Goal: Task Accomplishment & Management: Complete application form

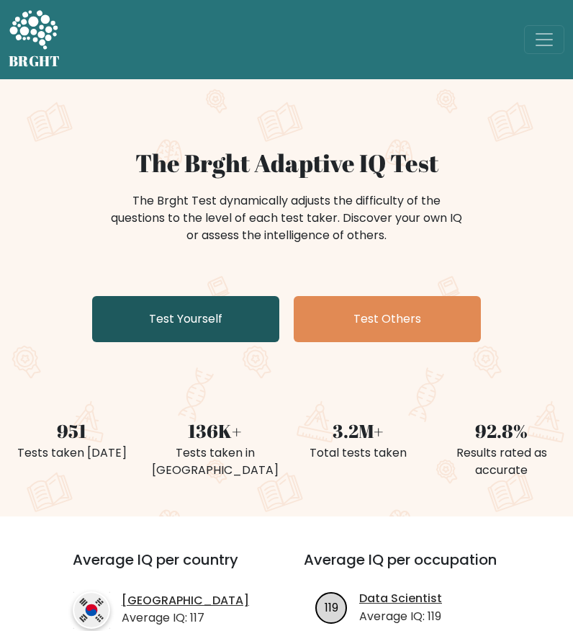
click at [196, 324] on link "Test Yourself" at bounding box center [185, 319] width 187 height 46
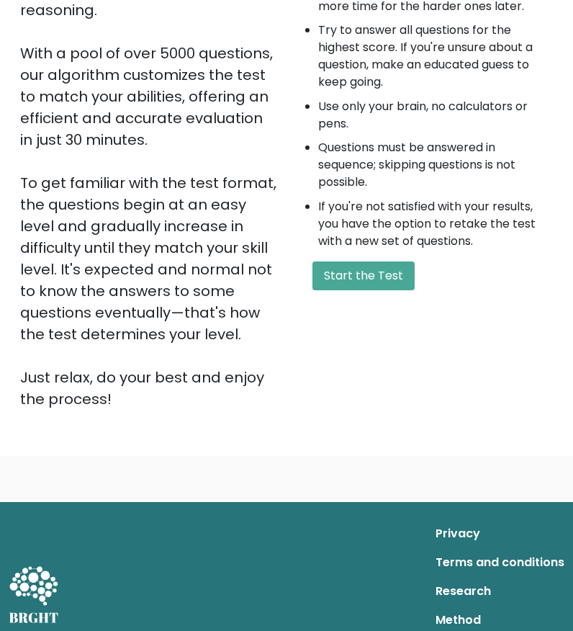
scroll to position [288, 0]
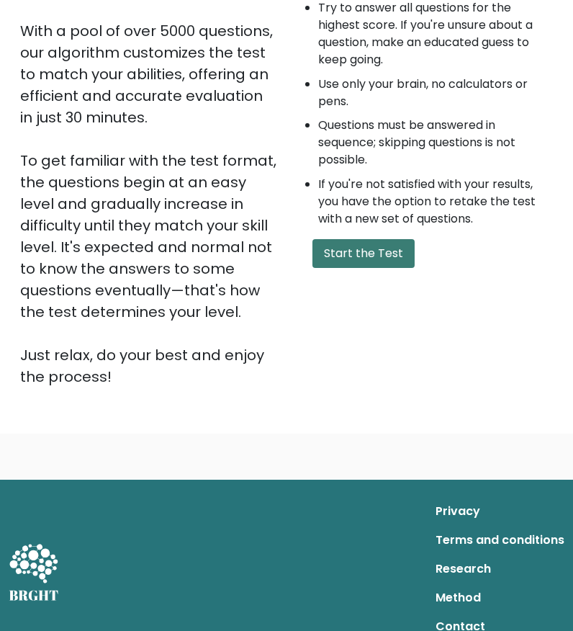
click at [338, 253] on button "Start the Test" at bounding box center [364, 253] width 102 height 29
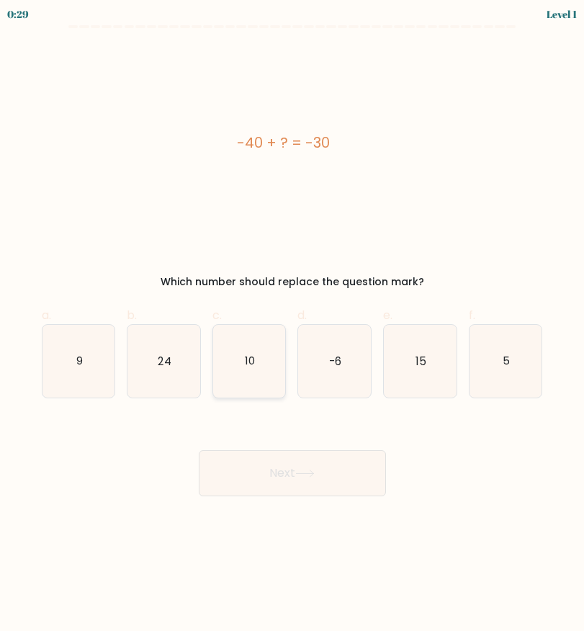
click at [241, 363] on icon "10" at bounding box center [249, 361] width 73 height 73
click at [292, 325] on input "c. 10" at bounding box center [292, 319] width 1 height 9
radio input "true"
click at [279, 470] on button "Next" at bounding box center [292, 473] width 187 height 46
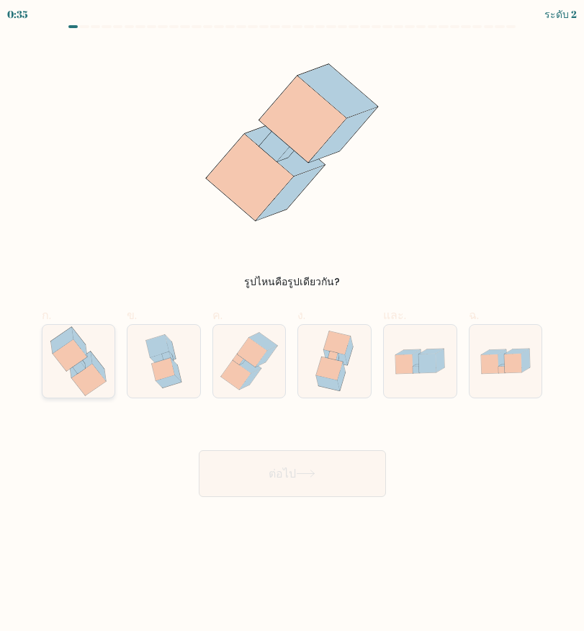
click at [84, 361] on icon at bounding box center [81, 364] width 22 height 26
click at [292, 325] on input "ก." at bounding box center [292, 319] width 1 height 9
radio input "true"
click at [327, 475] on button "ต่อไป" at bounding box center [292, 473] width 187 height 47
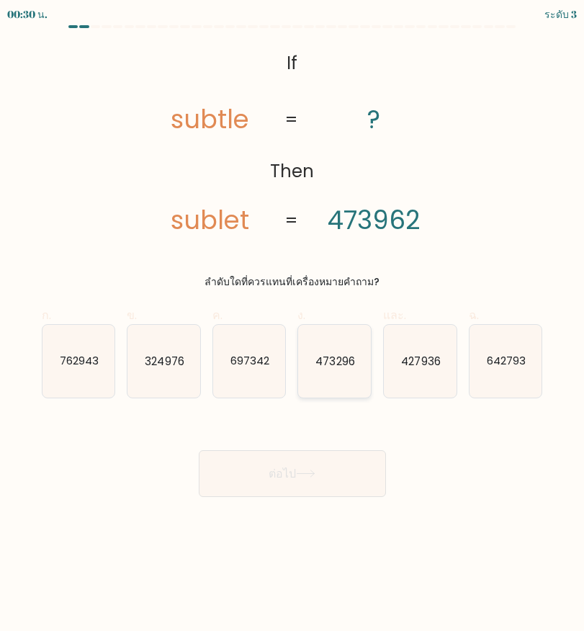
click at [329, 369] on icon "473296" at bounding box center [334, 361] width 73 height 73
click at [293, 325] on input "ง. 473296" at bounding box center [292, 319] width 1 height 9
radio input "true"
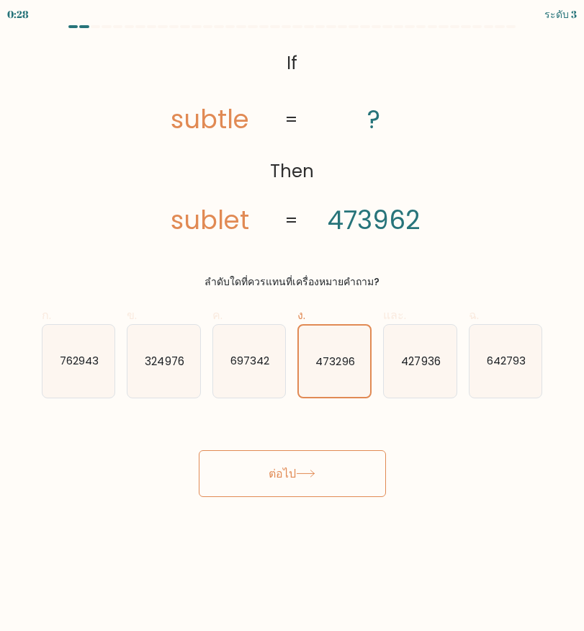
click at [325, 465] on button "ต่อไป" at bounding box center [292, 473] width 187 height 47
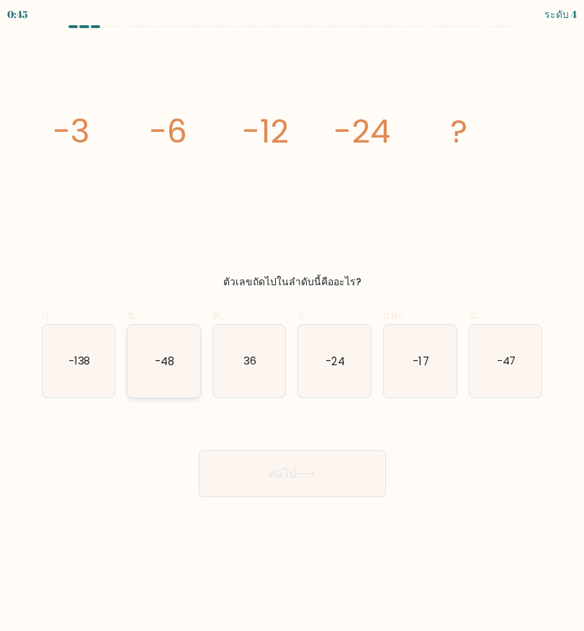
click at [177, 381] on icon "-48" at bounding box center [163, 361] width 73 height 73
click at [292, 325] on input "ข. -48" at bounding box center [292, 319] width 1 height 9
radio input "true"
click at [249, 495] on button "ต่อไป" at bounding box center [292, 473] width 187 height 47
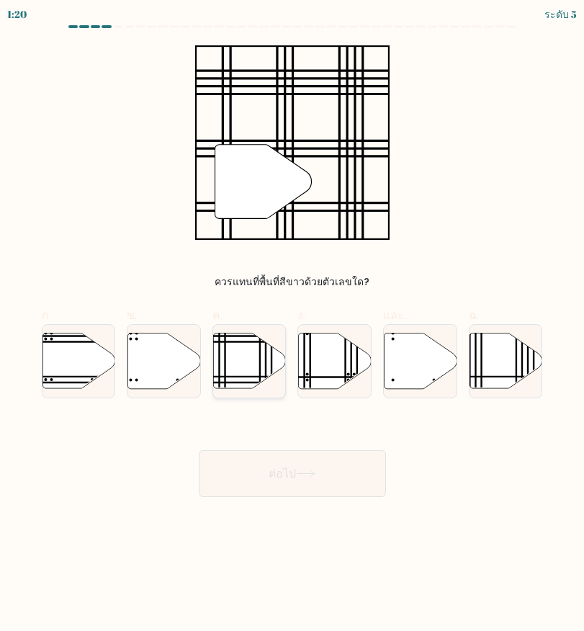
click at [243, 377] on line at bounding box center [272, 377] width 146 height 0
click at [292, 325] on input "ค." at bounding box center [292, 319] width 1 height 9
radio input "true"
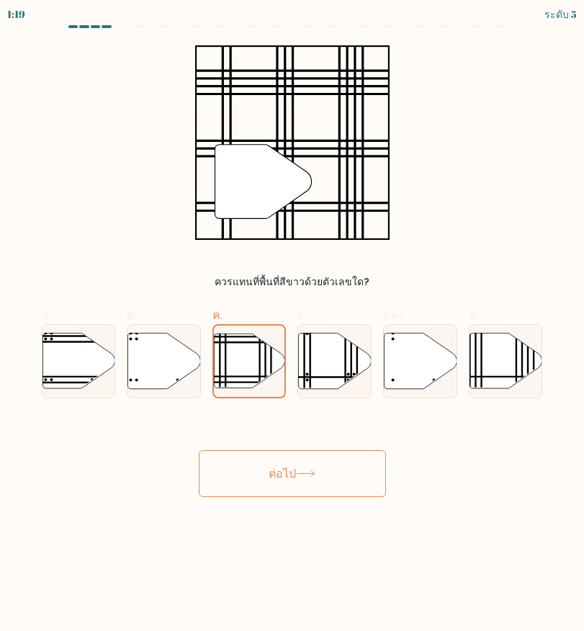
click at [318, 468] on button "ต่อไป" at bounding box center [292, 473] width 187 height 47
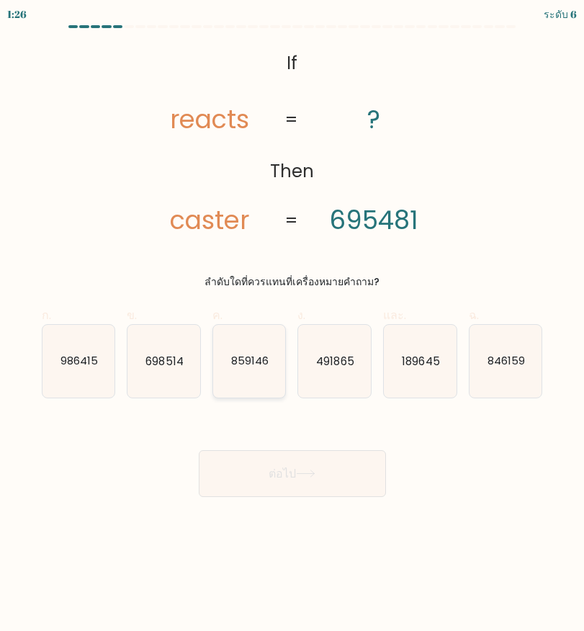
click at [259, 369] on icon "859146" at bounding box center [249, 361] width 73 height 73
click at [292, 325] on input "ค. 859146" at bounding box center [292, 319] width 1 height 9
radio input "true"
click at [279, 472] on font "ต่อไป" at bounding box center [282, 473] width 27 height 17
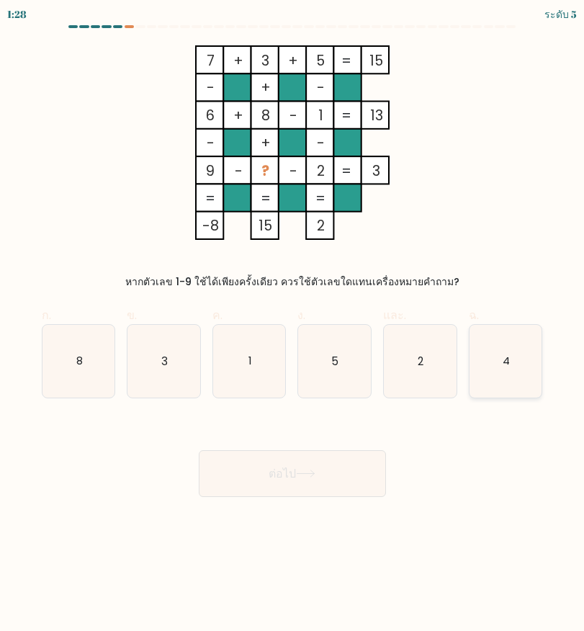
click at [513, 373] on icon "4" at bounding box center [506, 361] width 73 height 73
click at [293, 325] on input "ฉ. 4" at bounding box center [292, 319] width 1 height 9
radio input "true"
click at [291, 479] on font "ต่อไป" at bounding box center [282, 473] width 27 height 17
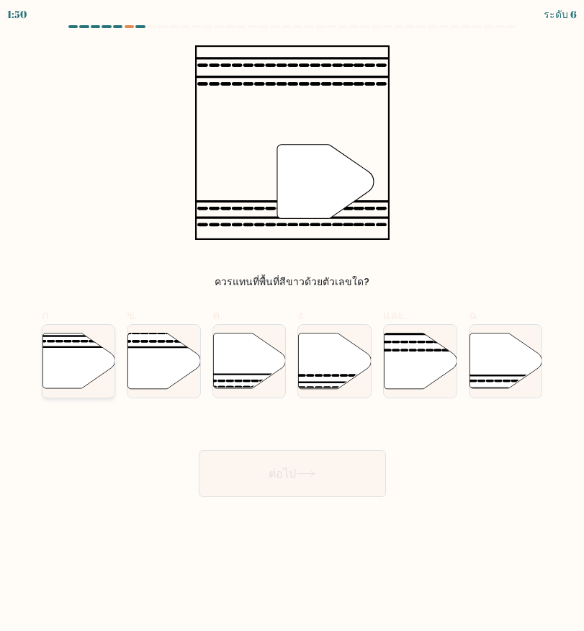
click at [69, 344] on icon at bounding box center [78, 360] width 73 height 55
click at [292, 325] on input "ก." at bounding box center [292, 319] width 1 height 9
radio input "true"
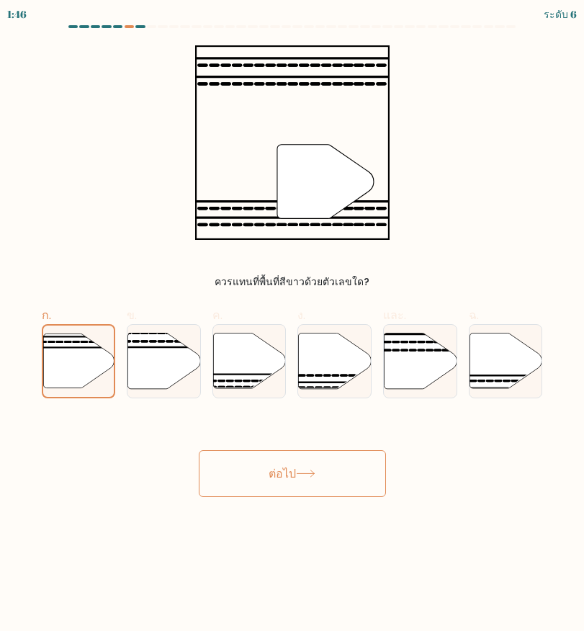
click at [332, 473] on button "ต่อไป" at bounding box center [292, 473] width 187 height 47
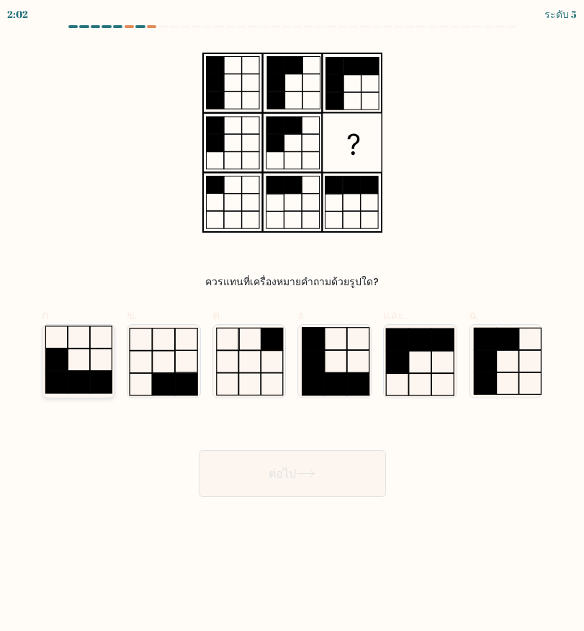
click at [67, 383] on rect at bounding box center [56, 383] width 22 height 22
click at [292, 325] on input "ก." at bounding box center [292, 319] width 1 height 9
radio input "true"
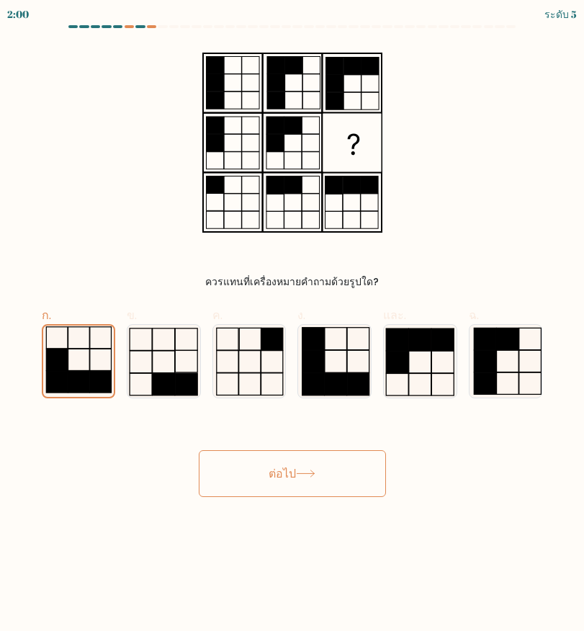
click at [372, 485] on button "ต่อไป" at bounding box center [292, 473] width 187 height 47
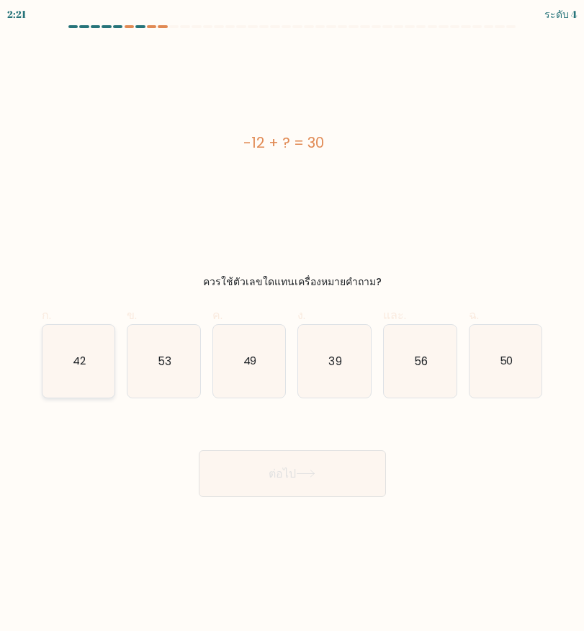
click at [75, 366] on text "42" at bounding box center [79, 360] width 13 height 15
click at [292, 325] on input "ก. 42" at bounding box center [292, 319] width 1 height 9
radio input "true"
click at [351, 482] on button "ต่อไป" at bounding box center [292, 473] width 187 height 47
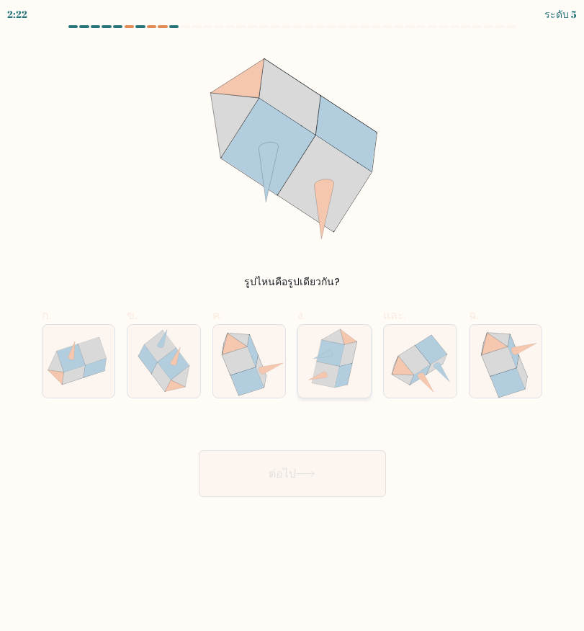
click at [337, 363] on icon at bounding box center [330, 353] width 27 height 26
click at [293, 325] on input "ง." at bounding box center [292, 319] width 1 height 9
radio input "true"
click at [378, 481] on button "ต่อไป" at bounding box center [292, 473] width 187 height 47
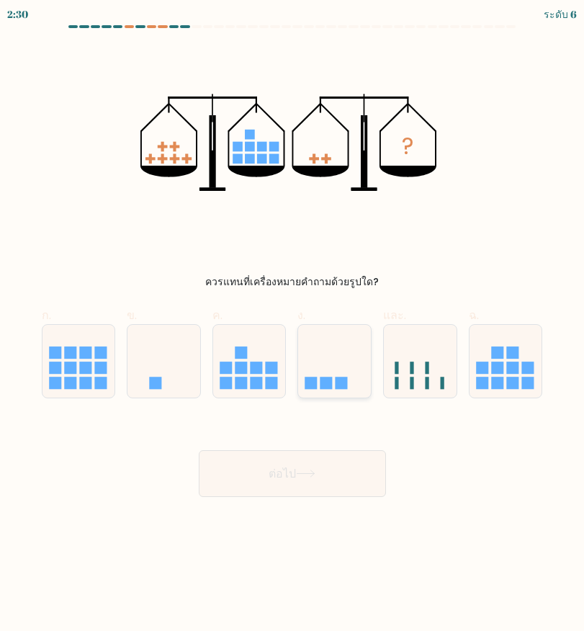
drag, startPoint x: 349, startPoint y: 367, endPoint x: 334, endPoint y: 372, distance: 15.3
click at [346, 367] on icon at bounding box center [334, 361] width 73 height 60
click at [293, 325] on input "ง." at bounding box center [292, 319] width 1 height 9
radio input "true"
click at [309, 475] on icon at bounding box center [305, 474] width 19 height 8
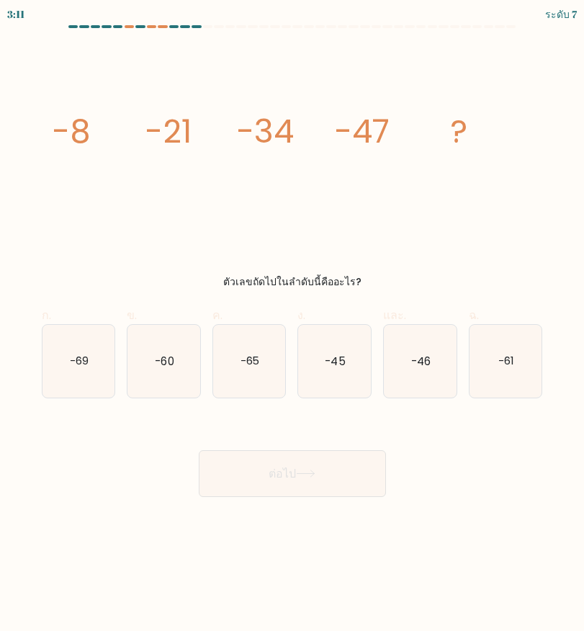
click at [91, 545] on body "3:11 ระดับ 7" at bounding box center [292, 315] width 584 height 631
click at [248, 367] on text "-65" at bounding box center [250, 360] width 19 height 15
click at [292, 325] on input "ค. -65" at bounding box center [292, 319] width 1 height 9
radio input "true"
click at [338, 478] on button "ต่อไป" at bounding box center [292, 473] width 187 height 47
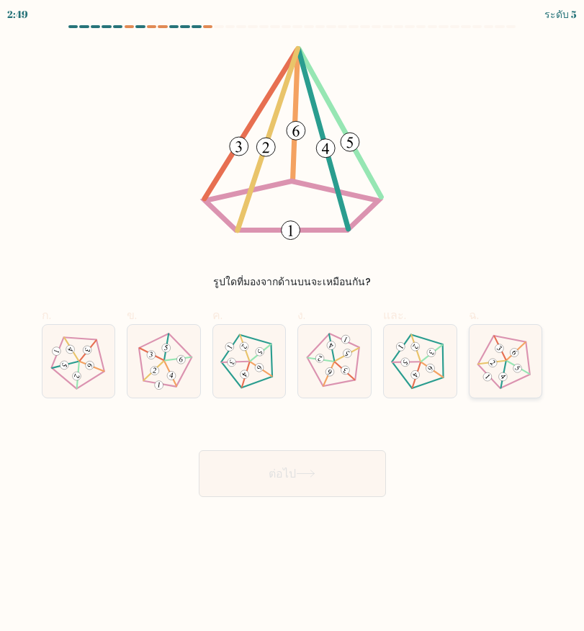
click at [506, 363] on 539 at bounding box center [503, 375] width 27 height 26
click at [293, 325] on input "ฉ." at bounding box center [292, 319] width 1 height 9
radio input "true"
click at [334, 478] on button "ต่อไป" at bounding box center [292, 473] width 187 height 47
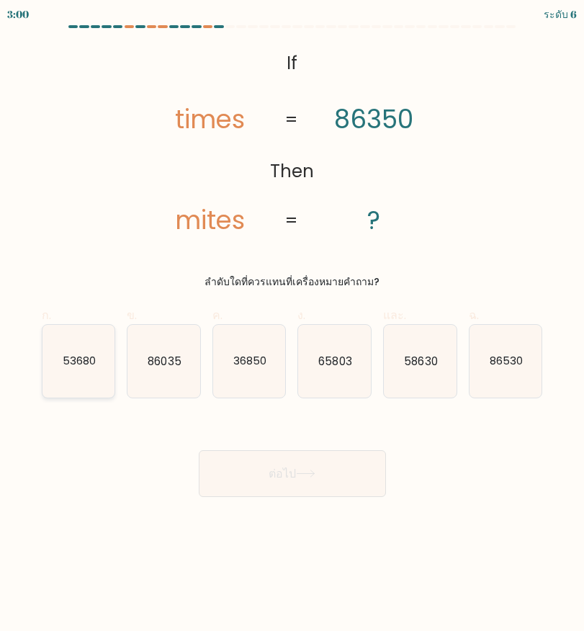
click at [95, 382] on icon "53680" at bounding box center [78, 361] width 73 height 73
click at [292, 325] on input "ก. 53680" at bounding box center [292, 319] width 1 height 9
radio input "true"
click at [344, 482] on button "ต่อไป" at bounding box center [292, 473] width 187 height 47
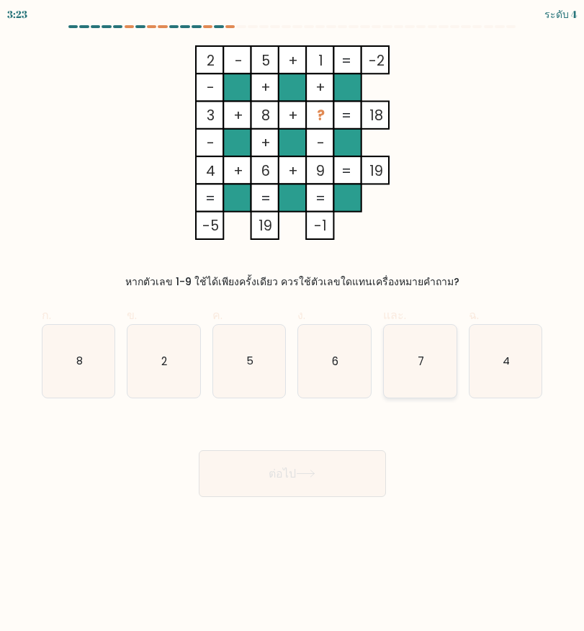
click at [410, 379] on icon "7" at bounding box center [420, 361] width 73 height 73
click at [293, 325] on input "และ. 7" at bounding box center [292, 319] width 1 height 9
radio input "true"
click at [329, 470] on button "ต่อไป" at bounding box center [292, 473] width 187 height 47
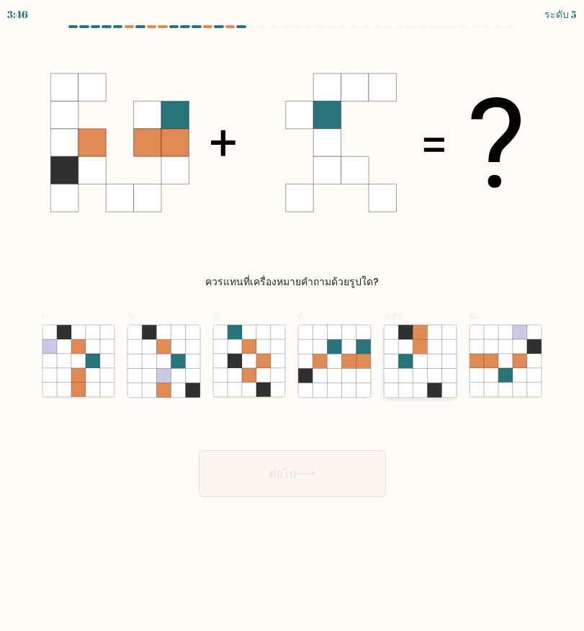
click at [431, 351] on icon at bounding box center [434, 346] width 14 height 14
click at [293, 325] on input "และ." at bounding box center [292, 319] width 1 height 9
radio input "true"
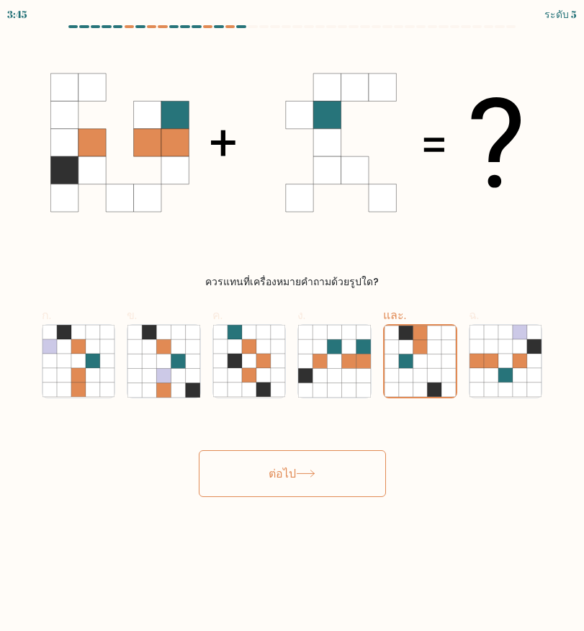
click at [305, 475] on icon at bounding box center [305, 474] width 19 height 8
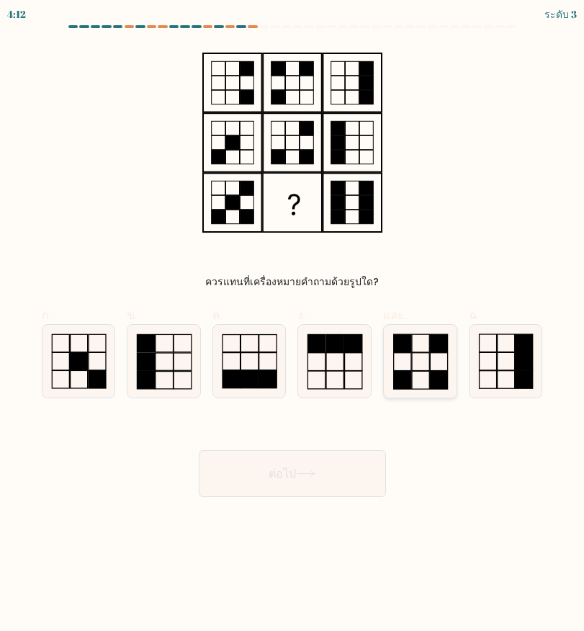
click at [426, 366] on icon at bounding box center [420, 361] width 73 height 73
click at [293, 325] on input "และ." at bounding box center [292, 319] width 1 height 9
radio input "true"
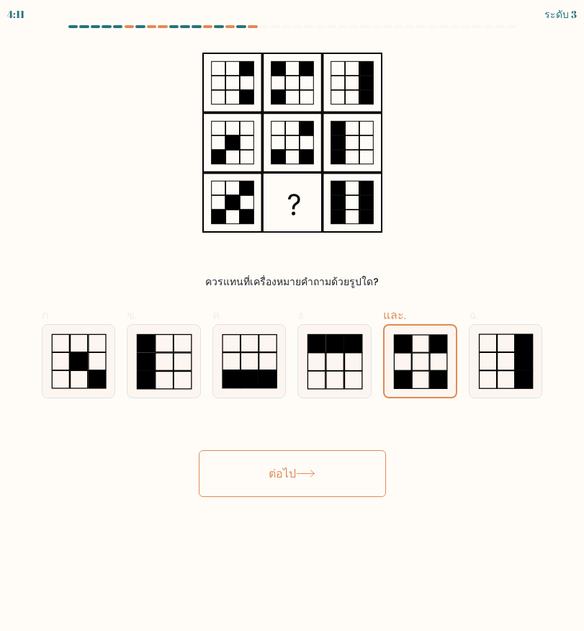
click at [340, 478] on button "ต่อไป" at bounding box center [292, 473] width 187 height 47
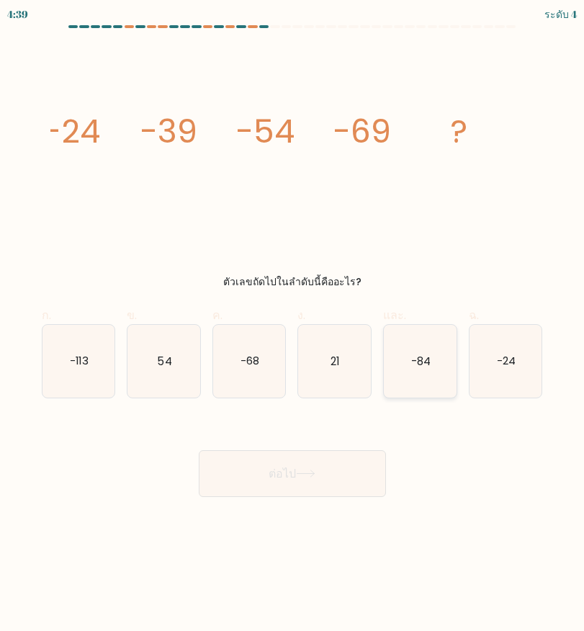
drag, startPoint x: 431, startPoint y: 370, endPoint x: 418, endPoint y: 392, distance: 25.8
click at [430, 372] on icon "-84" at bounding box center [420, 361] width 73 height 73
click at [293, 325] on input "และ. -84" at bounding box center [292, 319] width 1 height 9
radio input "true"
click at [344, 485] on button "ต่อไป" at bounding box center [292, 473] width 187 height 47
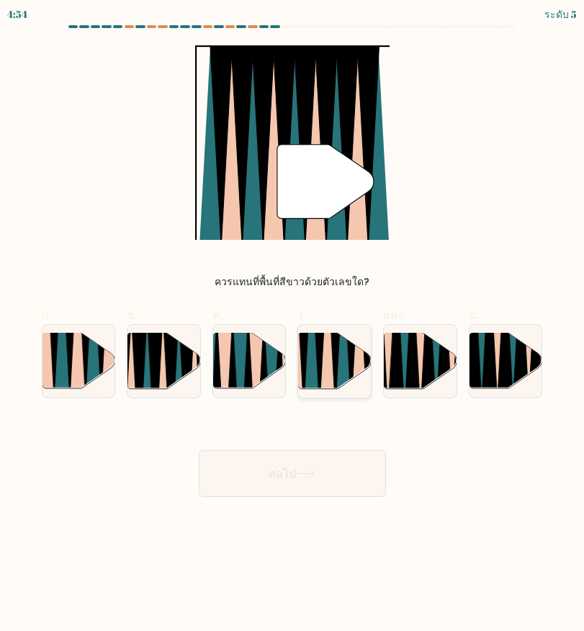
click at [323, 339] on icon at bounding box center [320, 331] width 17 height 145
click at [293, 325] on input "ง." at bounding box center [292, 319] width 1 height 9
radio input "true"
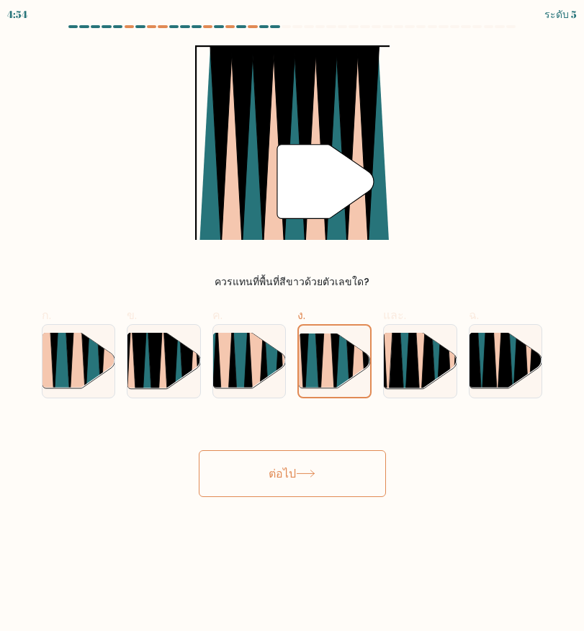
click at [315, 470] on icon at bounding box center [305, 474] width 19 height 8
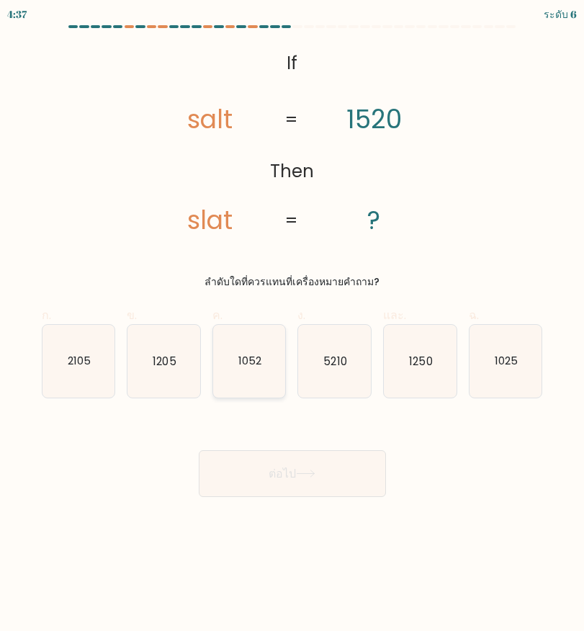
click at [243, 371] on icon "1052" at bounding box center [249, 361] width 73 height 73
click at [292, 325] on input "ค. 1052" at bounding box center [292, 319] width 1 height 9
radio input "true"
click at [305, 475] on icon at bounding box center [305, 474] width 19 height 8
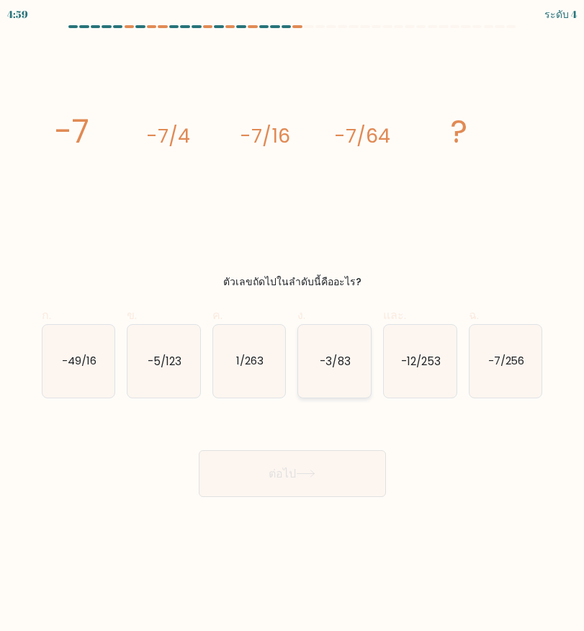
click at [326, 370] on icon "-3/83" at bounding box center [334, 361] width 73 height 73
click at [293, 325] on input "ง. -3/83" at bounding box center [292, 319] width 1 height 9
radio input "true"
click at [344, 455] on button "ต่อไป" at bounding box center [292, 473] width 187 height 47
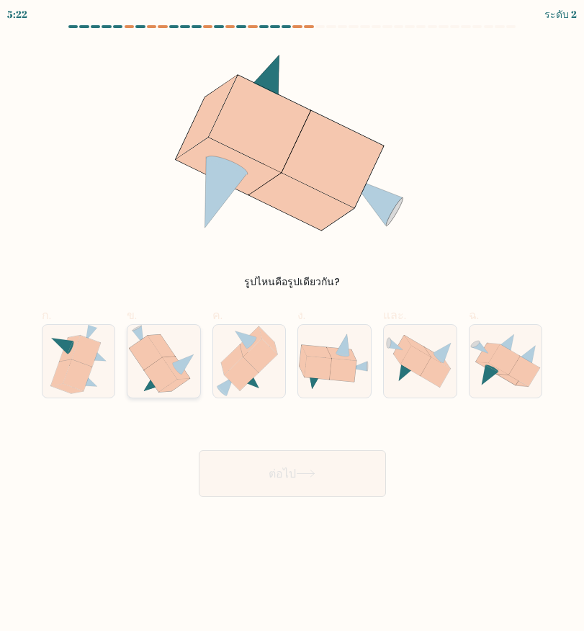
click at [166, 364] on icon at bounding box center [160, 374] width 33 height 34
click at [292, 325] on input "ข." at bounding box center [292, 319] width 1 height 9
radio input "true"
click at [308, 479] on button "ต่อไป" at bounding box center [292, 473] width 187 height 47
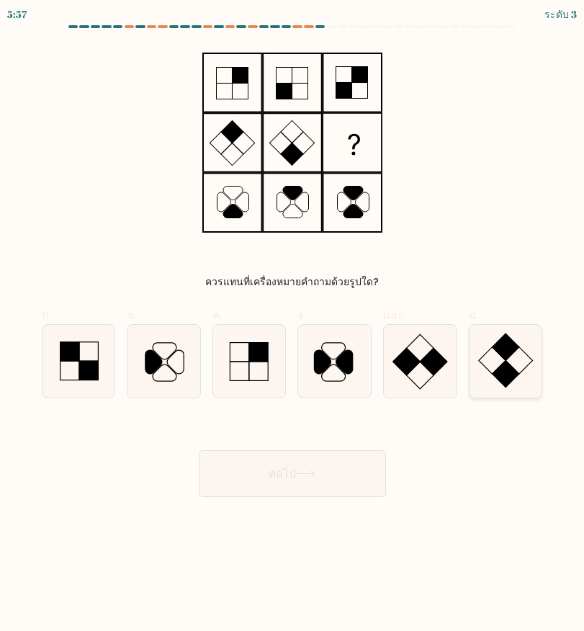
click at [500, 358] on icon at bounding box center [506, 361] width 73 height 73
click at [293, 325] on input "ฉ." at bounding box center [292, 319] width 1 height 9
radio input "true"
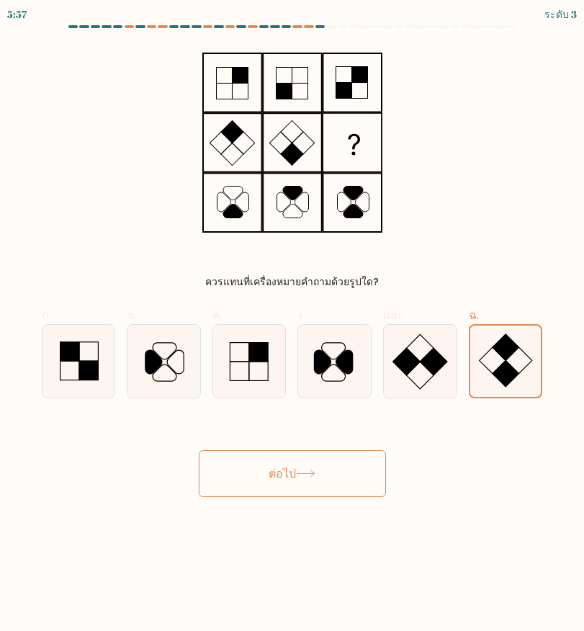
click at [325, 456] on button "ต่อไป" at bounding box center [292, 473] width 187 height 47
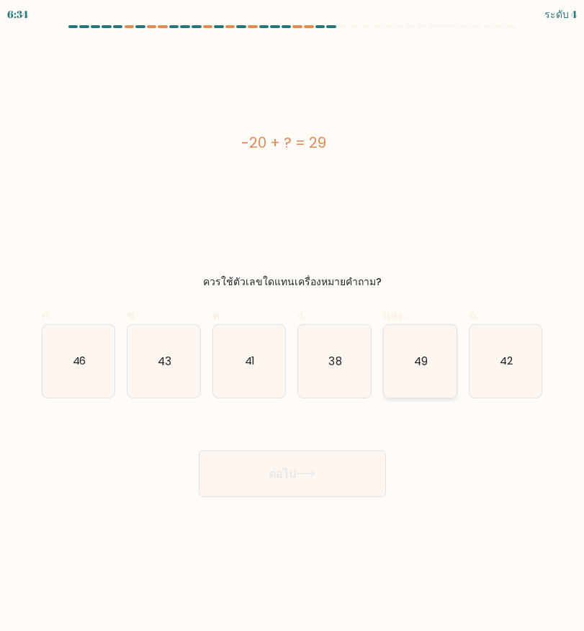
click at [431, 370] on icon "49" at bounding box center [420, 361] width 73 height 73
click at [293, 325] on input "และ. 49" at bounding box center [292, 319] width 1 height 9
radio input "true"
click at [359, 486] on button "ต่อไป" at bounding box center [292, 473] width 187 height 47
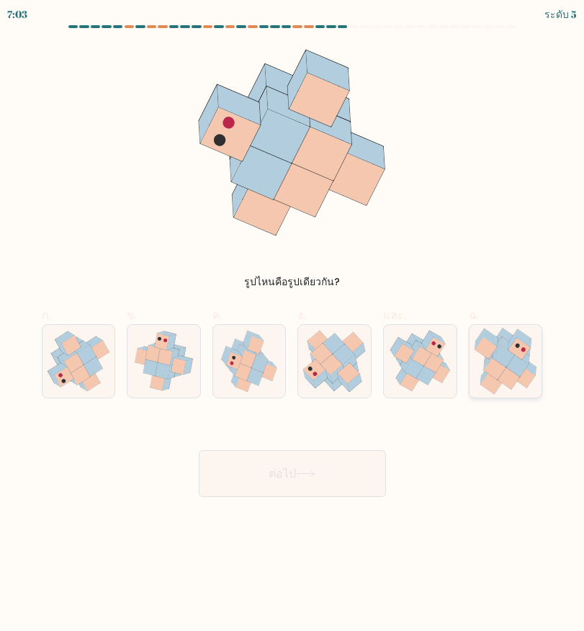
click at [512, 380] on icon at bounding box center [509, 378] width 22 height 22
click at [293, 325] on input "ฉ." at bounding box center [292, 319] width 1 height 9
radio input "true"
click at [351, 479] on button "ต่อไป" at bounding box center [292, 473] width 187 height 47
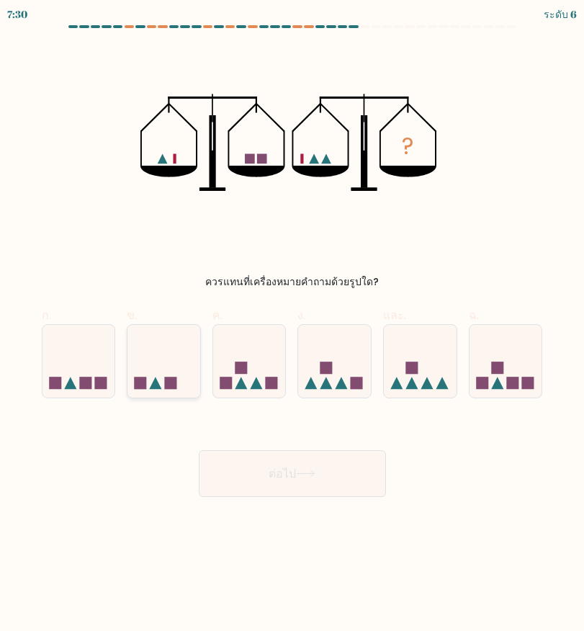
click at [164, 379] on icon at bounding box center [163, 361] width 73 height 60
click at [292, 325] on input "ข." at bounding box center [292, 319] width 1 height 9
radio input "true"
click at [260, 462] on button "ต่อไป" at bounding box center [292, 473] width 187 height 47
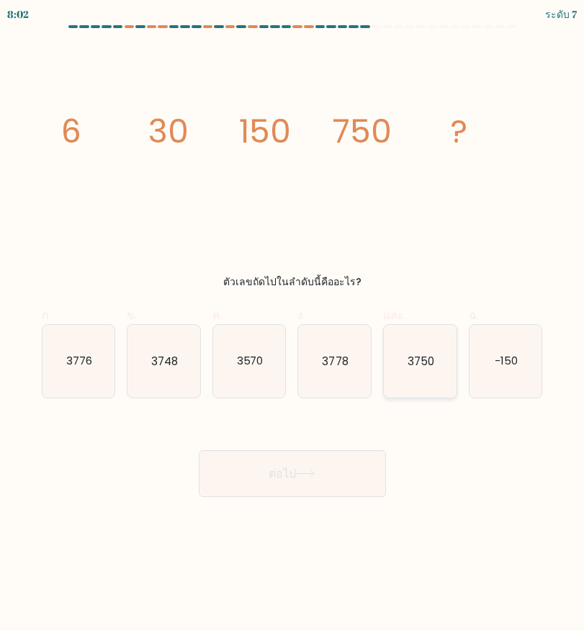
click at [407, 386] on icon "3750" at bounding box center [420, 361] width 73 height 73
click at [293, 325] on input "และ. 3750" at bounding box center [292, 319] width 1 height 9
radio input "true"
click at [354, 470] on button "ต่อไป" at bounding box center [292, 473] width 187 height 47
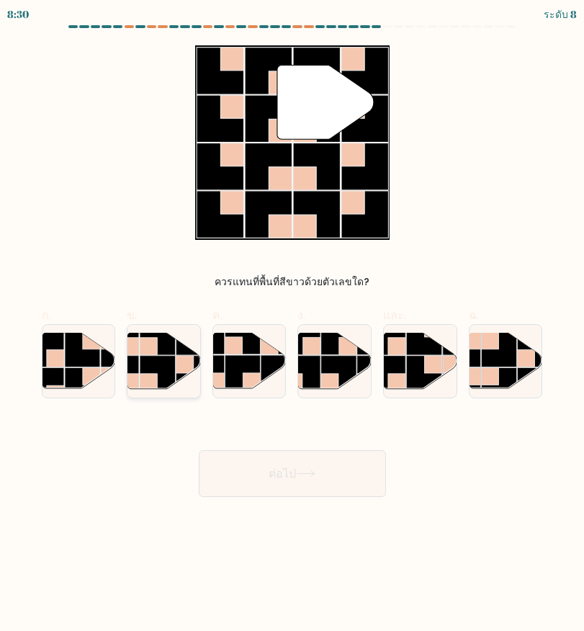
click at [166, 365] on rect at bounding box center [157, 373] width 35 height 35
click at [292, 325] on input "ข." at bounding box center [292, 319] width 1 height 9
radio input "true"
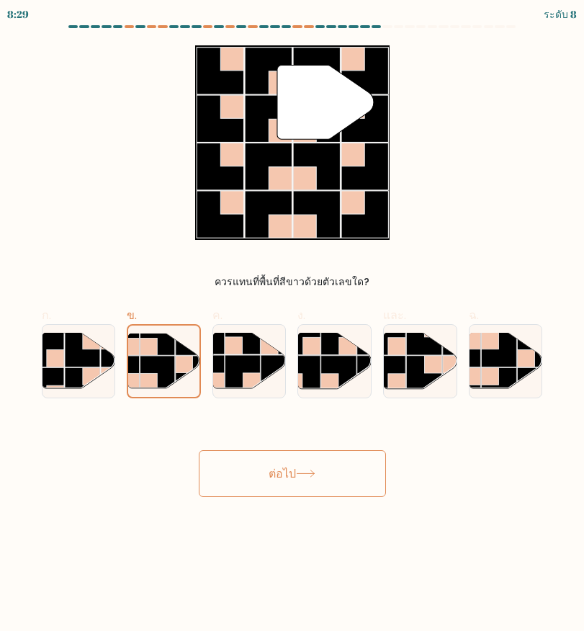
click at [352, 485] on button "ต่อไป" at bounding box center [292, 473] width 187 height 47
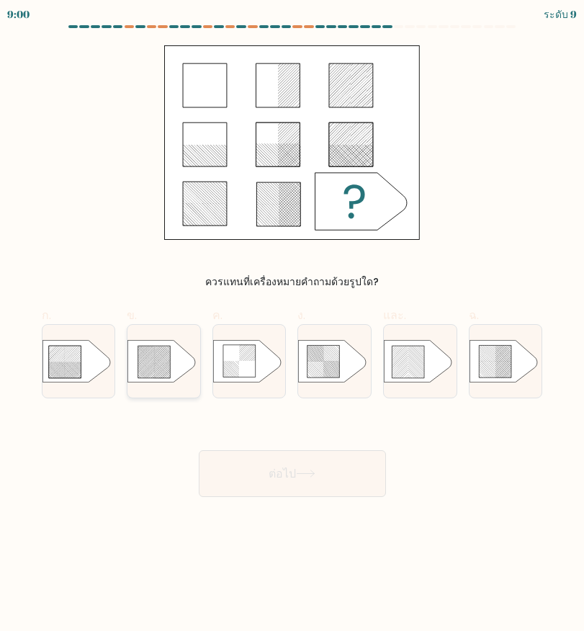
drag, startPoint x: 151, startPoint y: 359, endPoint x: 318, endPoint y: 435, distance: 183.7
click at [152, 359] on icon at bounding box center [163, 361] width 73 height 42
click at [292, 325] on input "ข." at bounding box center [292, 319] width 1 height 9
radio input "true"
click at [323, 467] on button "ต่อไป" at bounding box center [292, 473] width 187 height 47
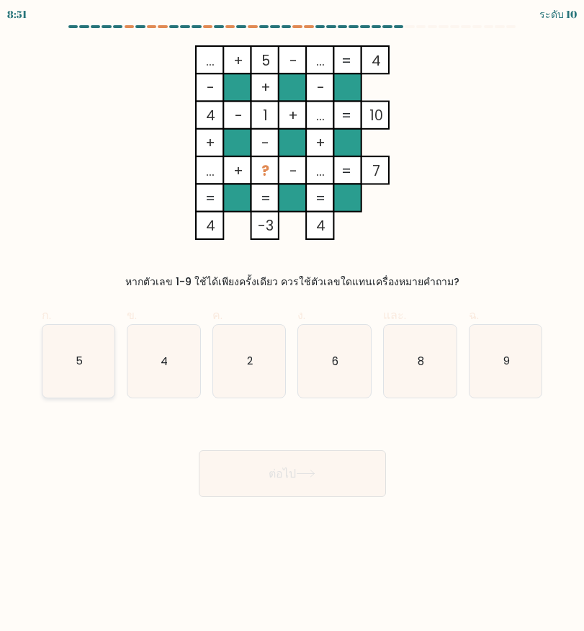
click at [91, 354] on icon "5" at bounding box center [78, 361] width 73 height 73
click at [292, 325] on input "ก. 5" at bounding box center [292, 319] width 1 height 9
radio input "true"
click at [263, 477] on button "ต่อไป" at bounding box center [292, 473] width 187 height 47
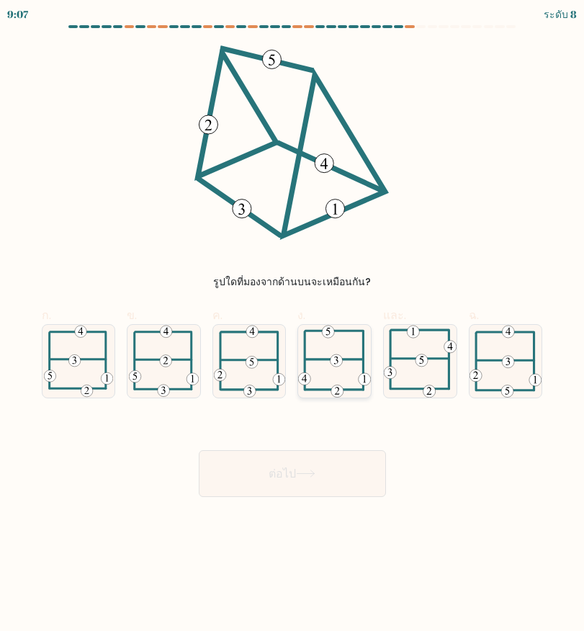
click at [358, 354] on icon at bounding box center [334, 361] width 73 height 72
click at [293, 325] on input "ง." at bounding box center [292, 319] width 1 height 9
radio input "true"
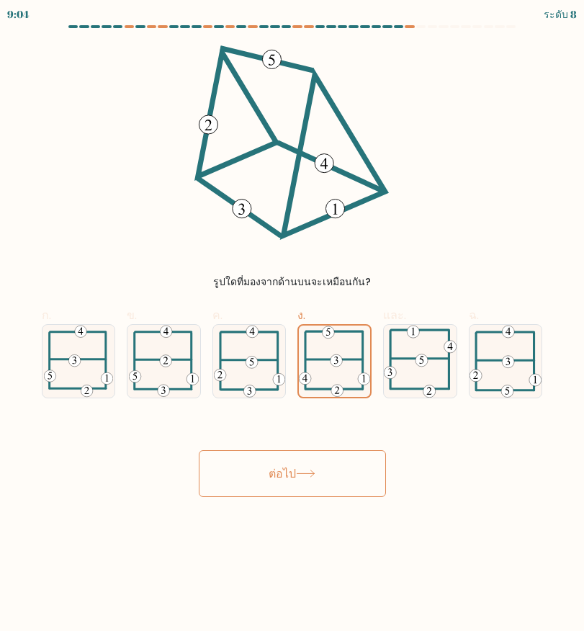
click at [344, 470] on button "ต่อไป" at bounding box center [292, 473] width 187 height 47
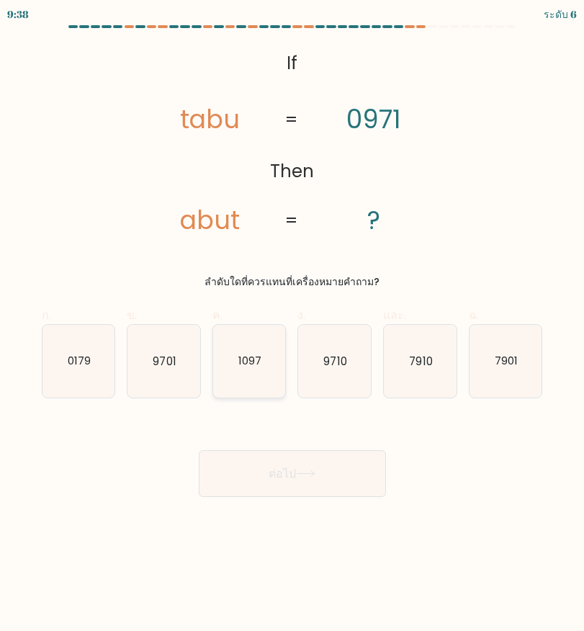
drag, startPoint x: 224, startPoint y: 361, endPoint x: 299, endPoint y: 447, distance: 114.3
click at [225, 361] on icon "1097" at bounding box center [249, 361] width 73 height 73
click at [292, 325] on input "ค. 1097" at bounding box center [292, 319] width 1 height 9
radio input "true"
click at [327, 469] on button "ต่อไป" at bounding box center [292, 473] width 187 height 47
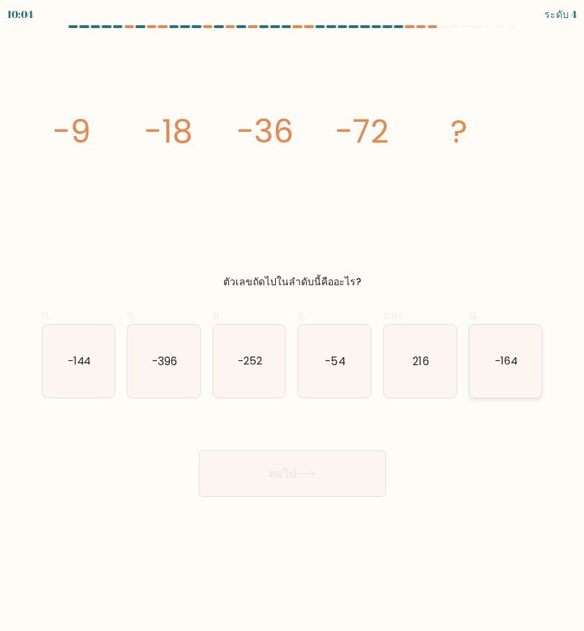
click at [517, 372] on icon "-164" at bounding box center [506, 361] width 73 height 73
click at [293, 325] on input "ฉ. -164" at bounding box center [292, 319] width 1 height 9
radio input "true"
click at [311, 480] on button "ต่อไป" at bounding box center [292, 473] width 187 height 47
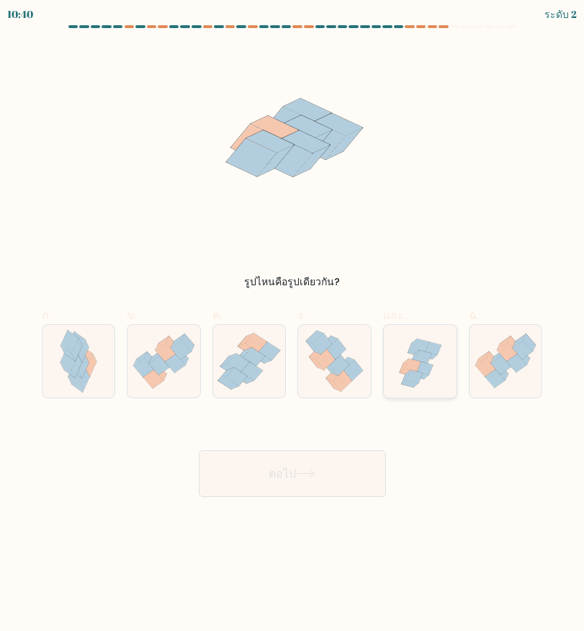
click at [397, 374] on icon at bounding box center [420, 361] width 73 height 70
click at [293, 325] on input "และ." at bounding box center [292, 319] width 1 height 9
radio input "true"
click at [336, 480] on button "ต่อไป" at bounding box center [292, 473] width 187 height 47
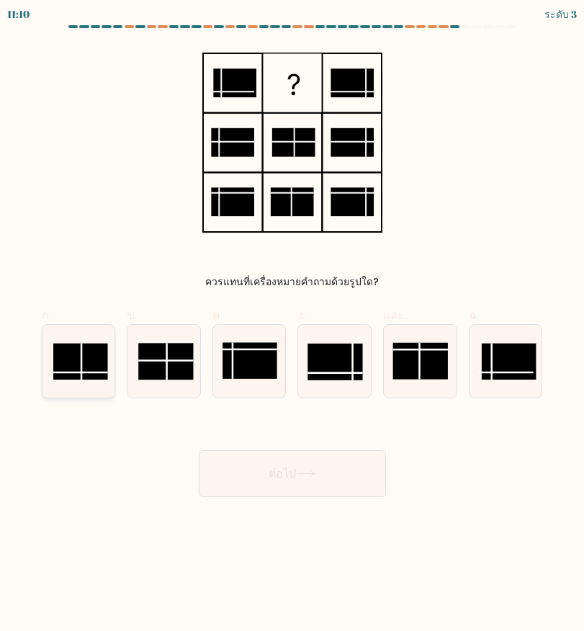
click at [77, 371] on rect at bounding box center [80, 361] width 55 height 37
click at [292, 325] on input "ก." at bounding box center [292, 319] width 1 height 9
radio input "true"
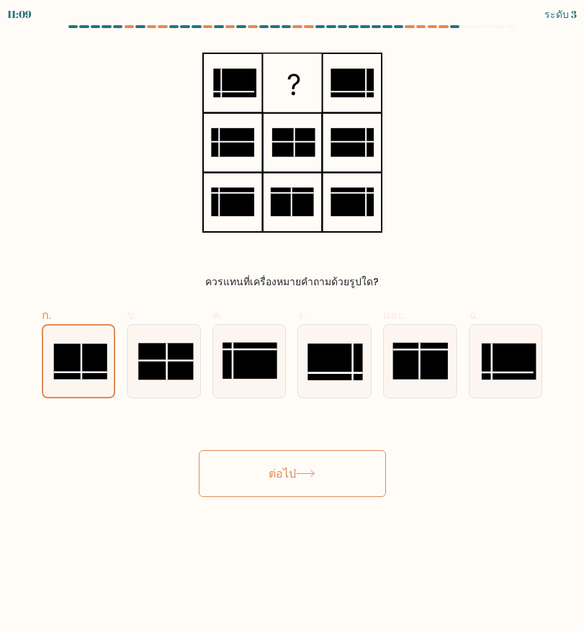
click at [313, 481] on button "ต่อไป" at bounding box center [292, 473] width 187 height 47
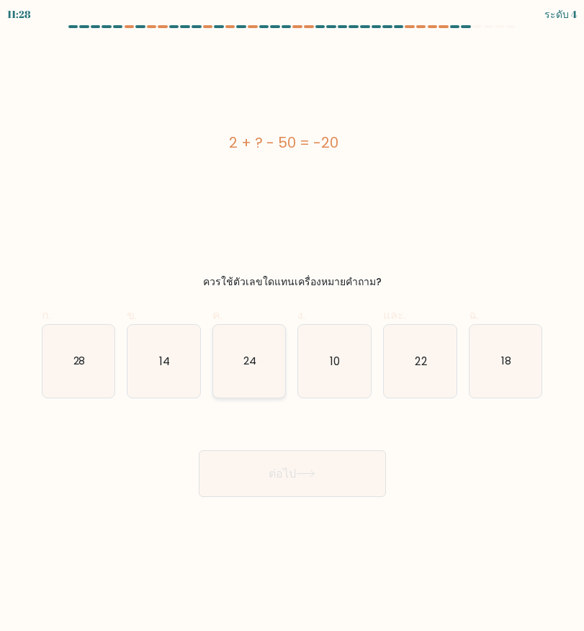
click at [262, 365] on icon "24" at bounding box center [249, 361] width 73 height 73
click at [292, 325] on input "ค. 24" at bounding box center [292, 319] width 1 height 9
radio input "true"
click at [309, 475] on icon at bounding box center [305, 474] width 19 height 8
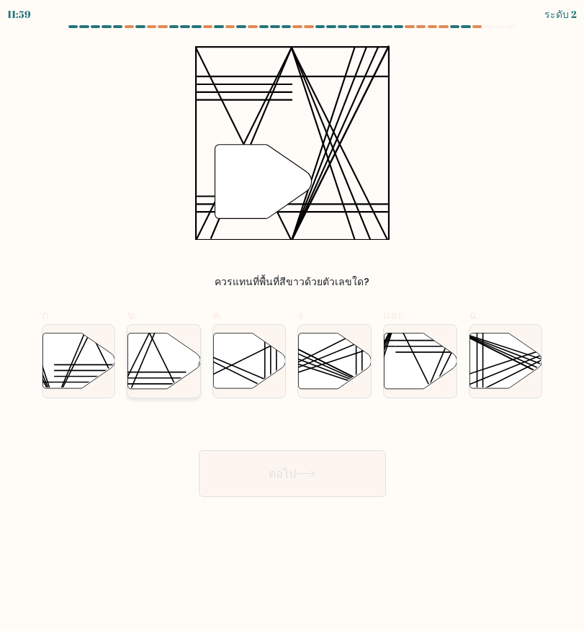
click at [171, 374] on line at bounding box center [150, 333] width 72 height 145
click at [292, 325] on input "ข." at bounding box center [292, 319] width 1 height 9
radio input "true"
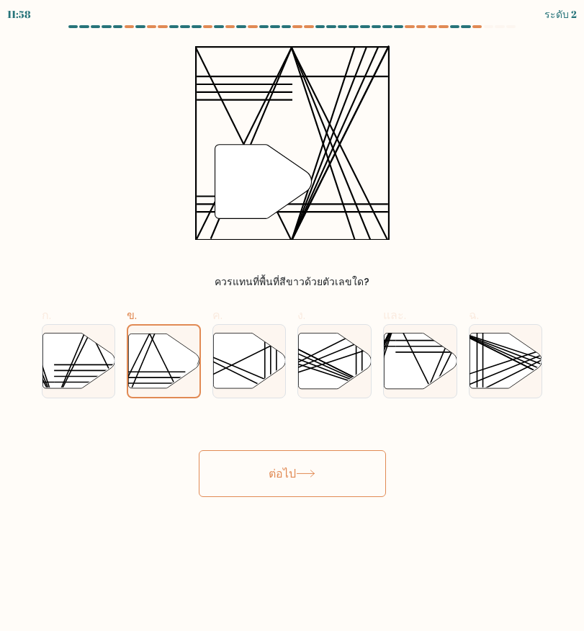
click at [283, 469] on font "ต่อไป" at bounding box center [282, 473] width 27 height 17
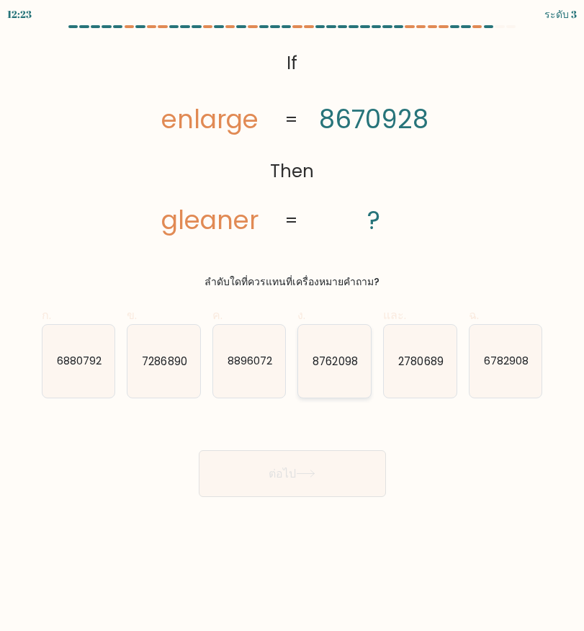
click at [313, 372] on icon "8762098" at bounding box center [334, 361] width 73 height 73
click at [293, 325] on input "ง. 8762098" at bounding box center [292, 319] width 1 height 9
radio input "true"
click at [304, 486] on button "ต่อไป" at bounding box center [292, 473] width 187 height 47
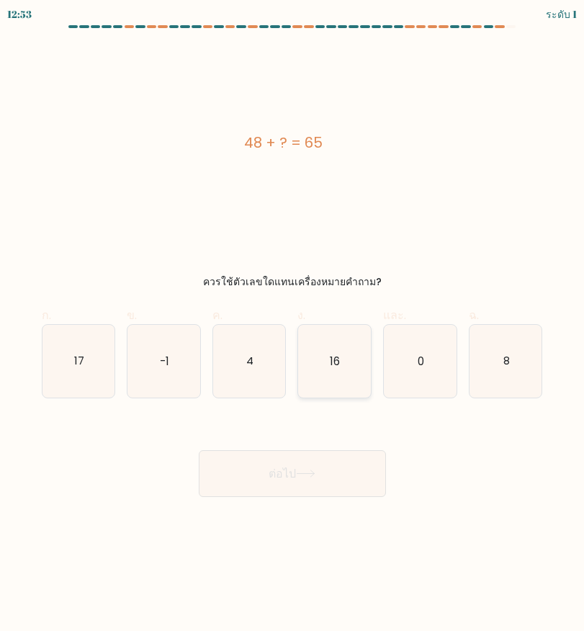
click at [342, 384] on icon "16" at bounding box center [334, 361] width 73 height 73
click at [293, 325] on input "ง. 16" at bounding box center [292, 319] width 1 height 9
radio input "true"
click at [267, 487] on button "ต่อไป" at bounding box center [292, 473] width 187 height 47
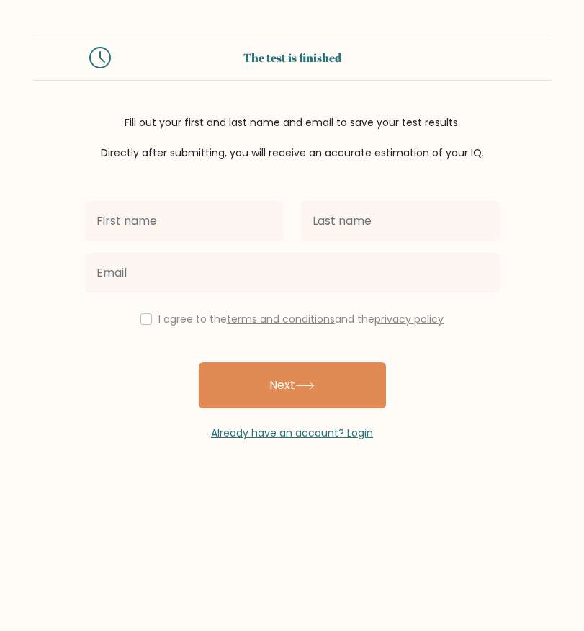
click at [187, 217] on input "text" at bounding box center [184, 221] width 199 height 40
type input "mina"
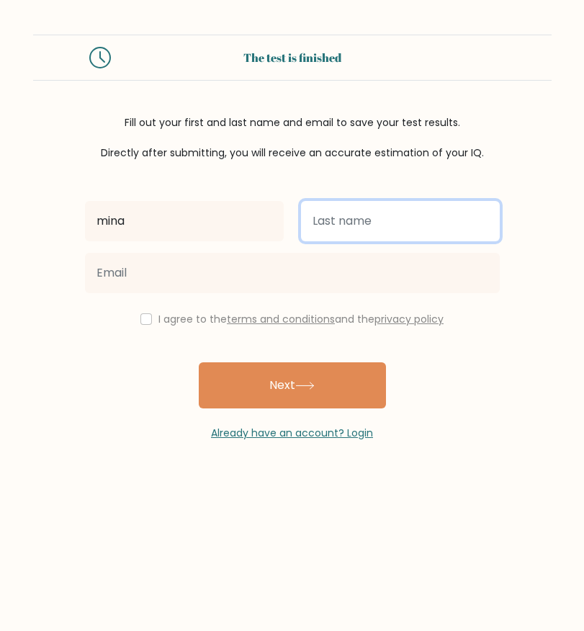
click at [378, 232] on input "text" at bounding box center [400, 221] width 199 height 40
type input "[PERSON_NAME]"
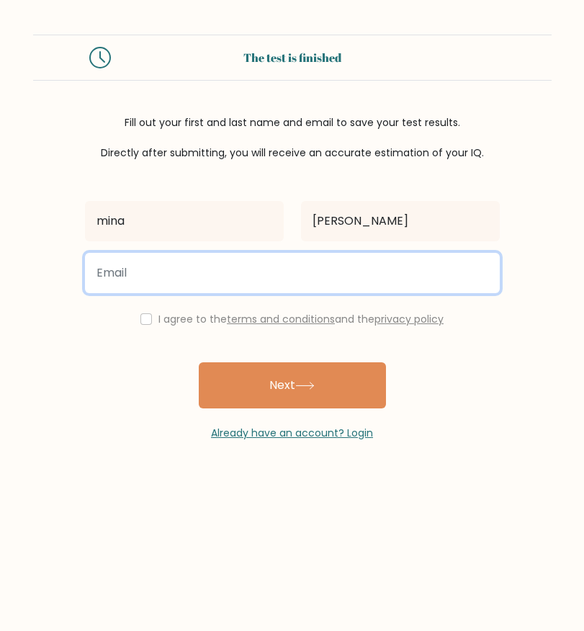
click at [341, 284] on input "email" at bounding box center [292, 273] width 415 height 40
type input "[EMAIL_ADDRESS][DOMAIN_NAME]"
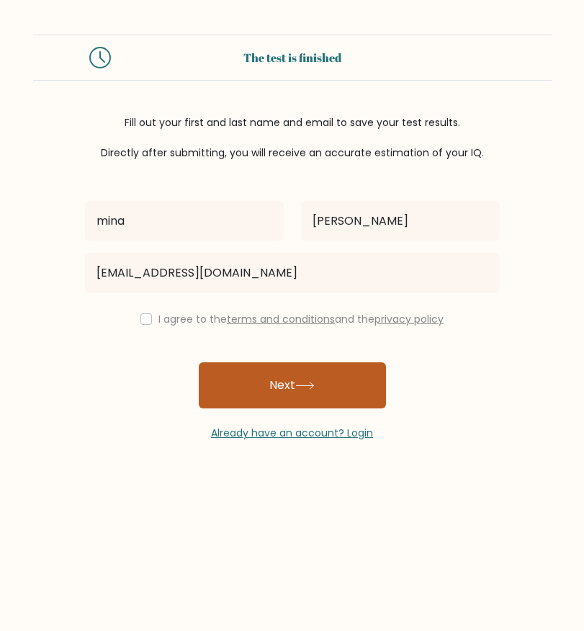
click at [284, 389] on button "Next" at bounding box center [292, 385] width 187 height 46
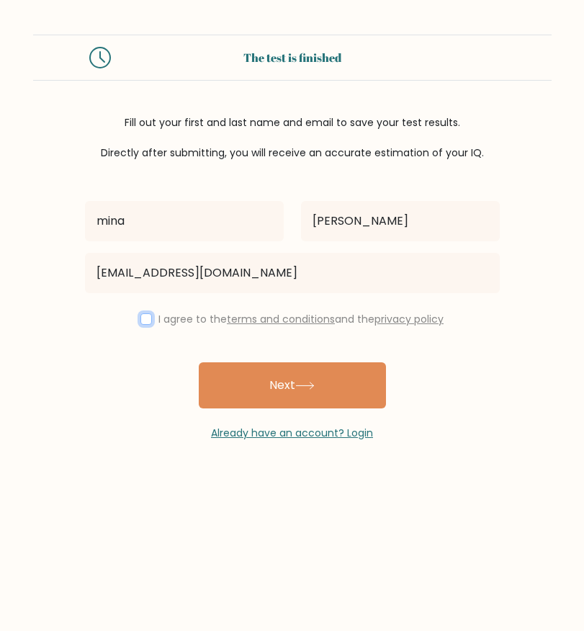
click at [140, 318] on input "checkbox" at bounding box center [146, 319] width 12 height 12
checkbox input "true"
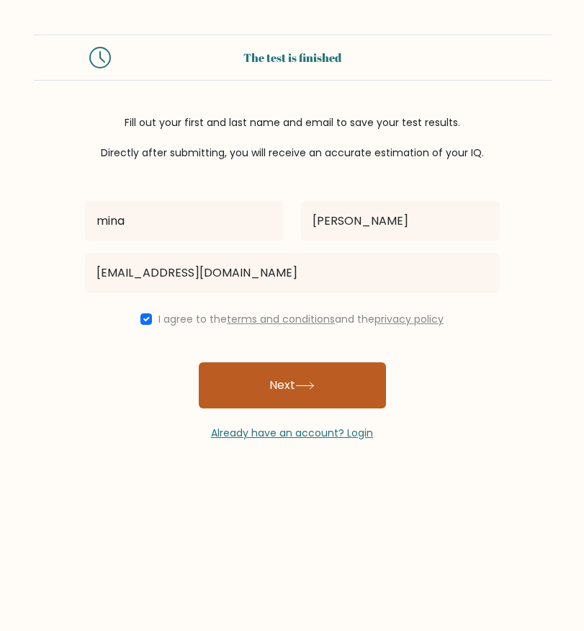
click at [251, 372] on button "Next" at bounding box center [292, 385] width 187 height 46
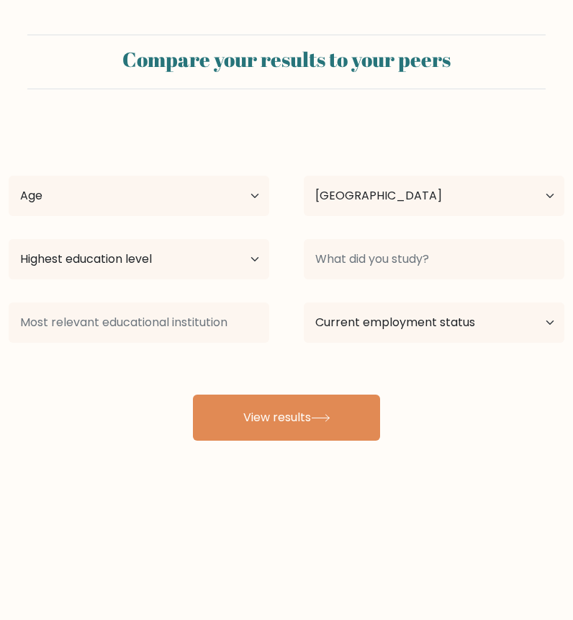
select select "US"
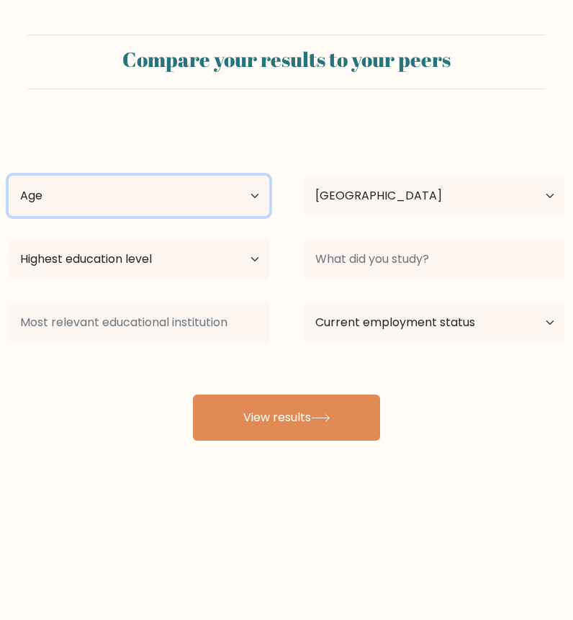
click at [130, 187] on select "Age Under 18 years old 18-24 years old 25-34 years old 35-44 years old 45-54 ye…" at bounding box center [139, 196] width 261 height 40
select select "25_34"
click at [9, 176] on select "Age Under 18 years old 18-24 years old 25-34 years old 35-44 years old 45-54 ye…" at bounding box center [139, 196] width 261 height 40
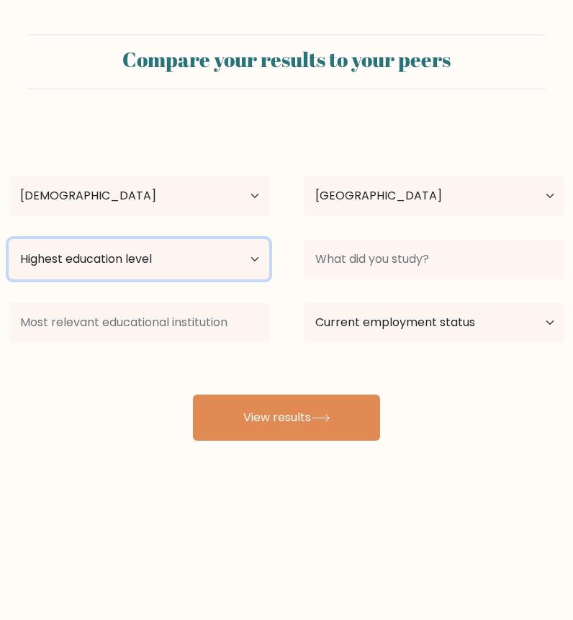
click at [196, 260] on select "Highest education level No schooling Primary Lower Secondary Upper Secondary Oc…" at bounding box center [139, 259] width 261 height 40
select select "bachelors_degree"
click at [9, 239] on select "Highest education level No schooling Primary Lower Secondary Upper Secondary Oc…" at bounding box center [139, 259] width 261 height 40
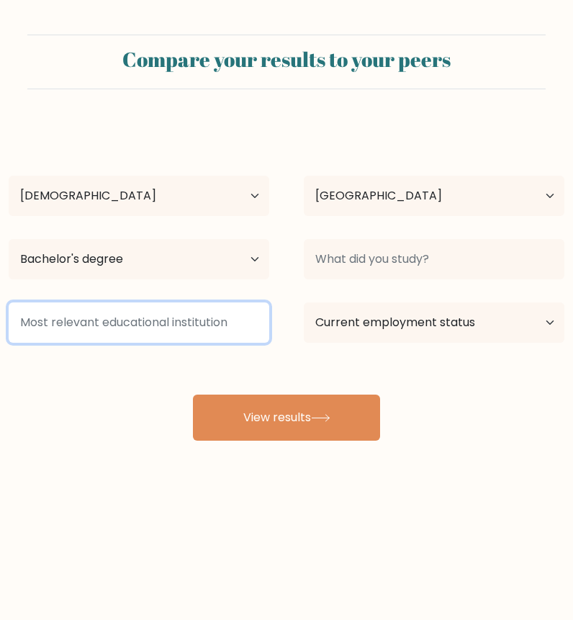
click at [171, 328] on input at bounding box center [139, 322] width 261 height 40
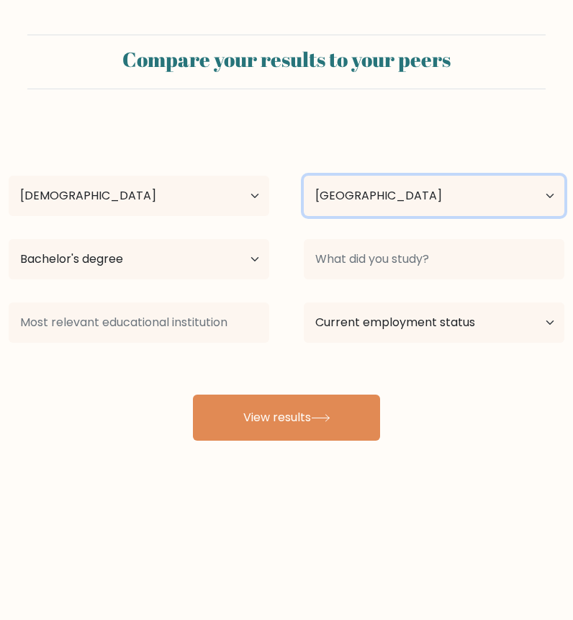
click at [460, 190] on select "Country Afghanistan Albania Algeria American Samoa Andorra Angola Anguilla Anta…" at bounding box center [434, 196] width 261 height 40
select select "LA"
click at [304, 176] on select "Country Afghanistan Albania Algeria American Samoa Andorra Angola Anguilla Anta…" at bounding box center [434, 196] width 261 height 40
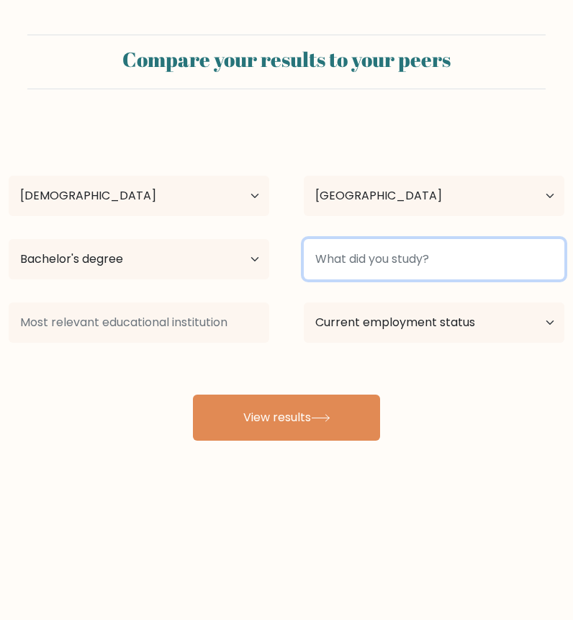
click at [395, 265] on input at bounding box center [434, 259] width 261 height 40
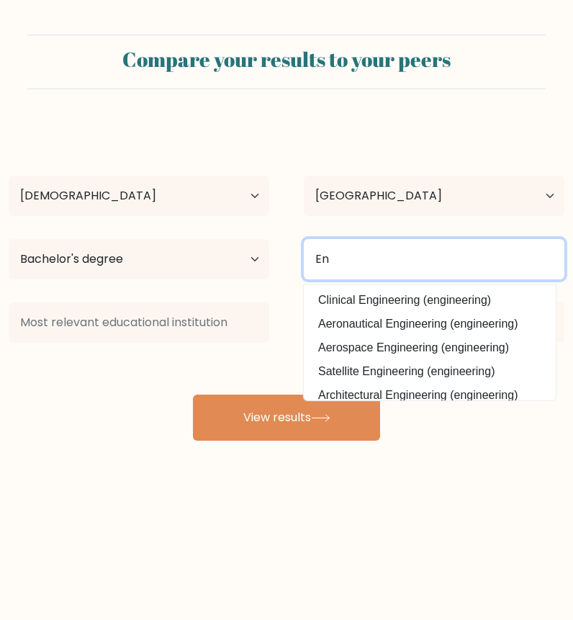
type input "E"
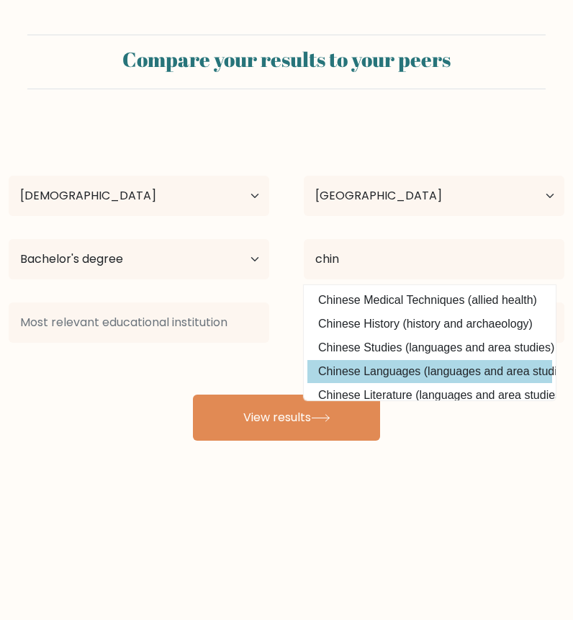
click at [477, 370] on option "Chinese Languages (languages and area studies)" at bounding box center [429, 371] width 245 height 23
type input "Chinese Languages"
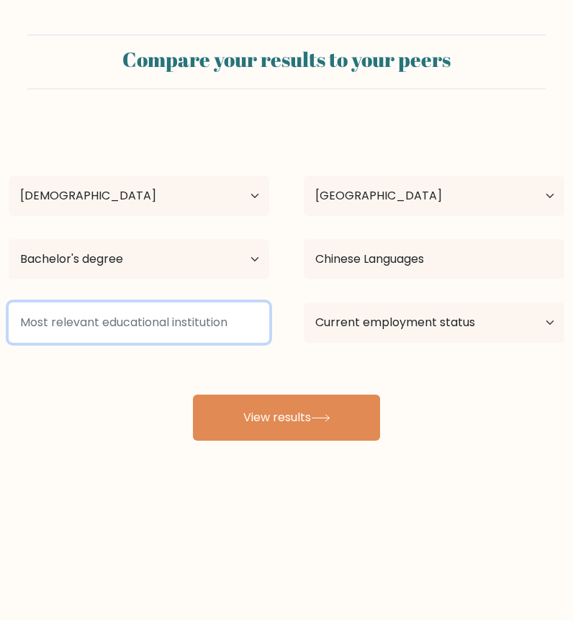
click at [180, 318] on input at bounding box center [139, 322] width 261 height 40
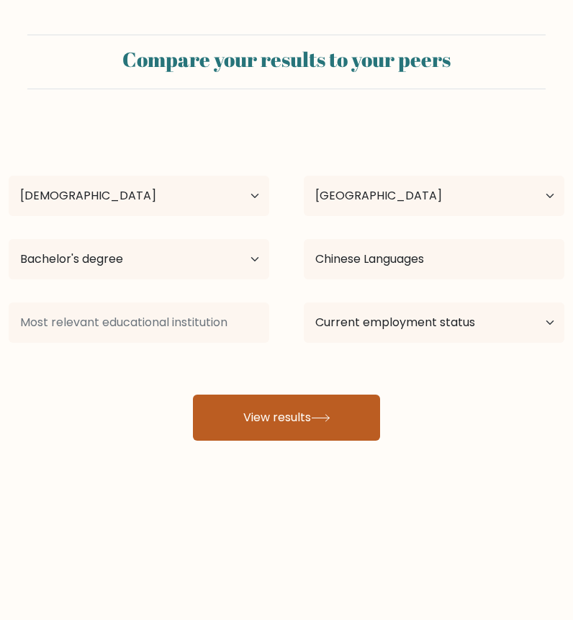
click at [351, 427] on button "View results" at bounding box center [286, 418] width 187 height 46
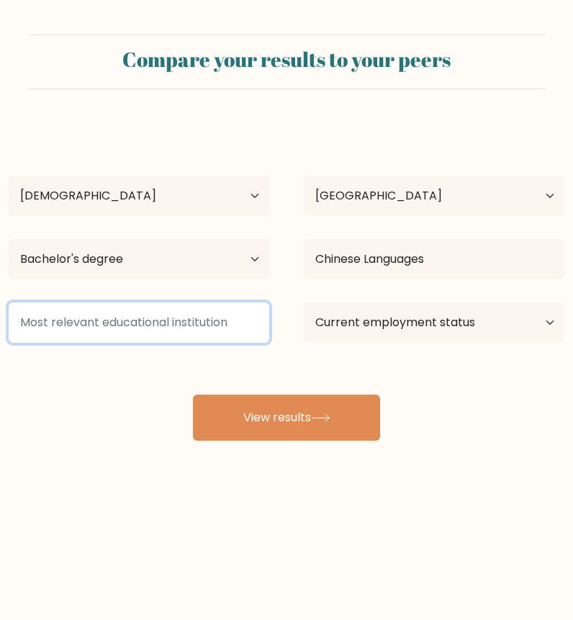
click at [179, 327] on input at bounding box center [139, 322] width 261 height 40
click at [117, 329] on input at bounding box center [139, 322] width 261 height 40
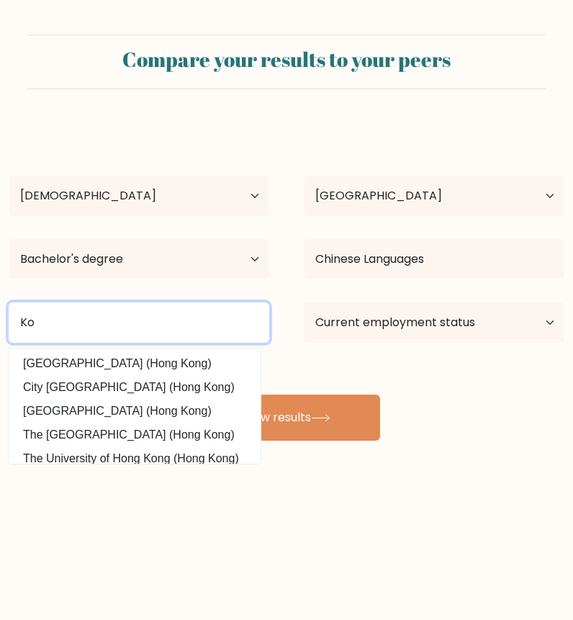
type input "K"
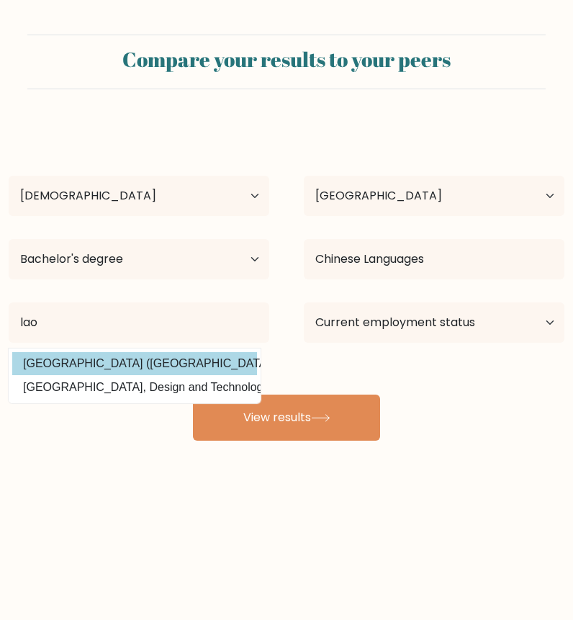
click at [159, 353] on option "National University of Laos (Laos)" at bounding box center [134, 363] width 245 height 23
type input "National University of Laos"
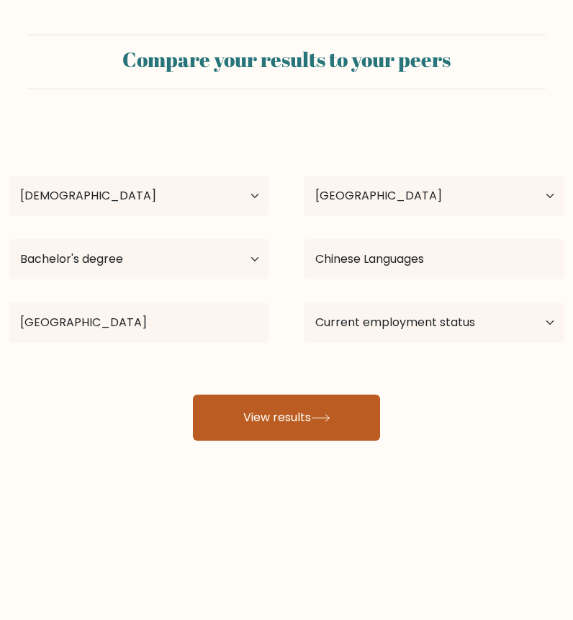
click at [367, 411] on button "View results" at bounding box center [286, 418] width 187 height 46
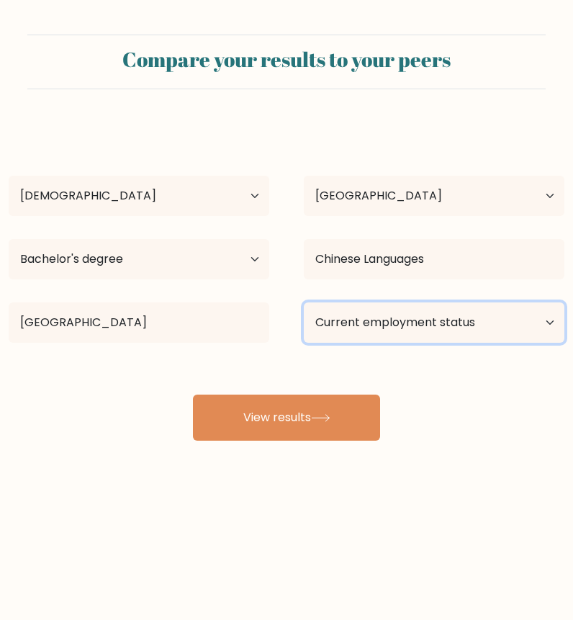
click at [457, 325] on select "Current employment status Employed Student Retired Other / prefer not to answer" at bounding box center [434, 322] width 261 height 40
click at [304, 302] on select "Current employment status Employed Student Retired Other / prefer not to answer" at bounding box center [434, 322] width 261 height 40
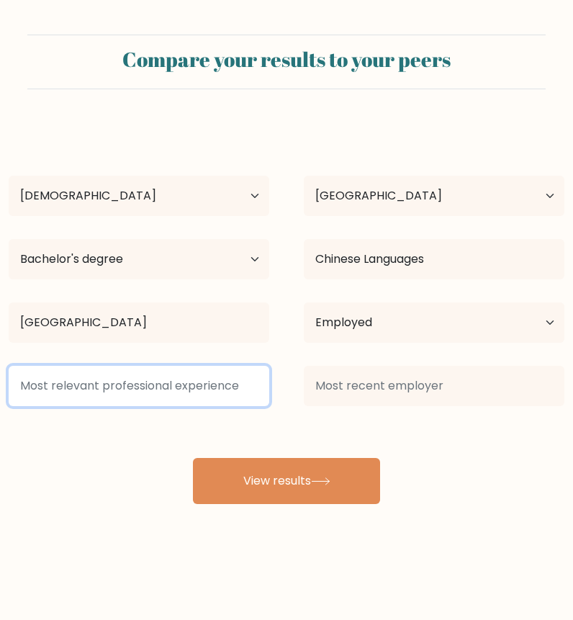
click at [131, 392] on input at bounding box center [139, 386] width 261 height 40
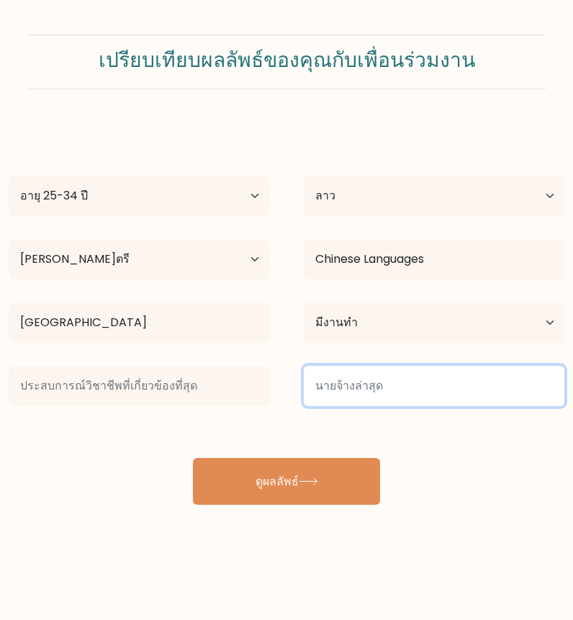
click at [336, 390] on input at bounding box center [434, 386] width 261 height 40
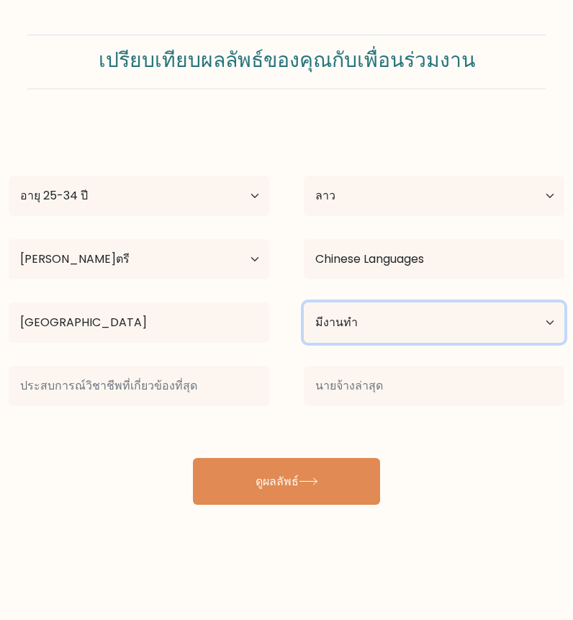
click at [485, 322] on select "สถานะการจ้างงานปัจจุบัน มีงานทำ นักเรียน เกษียณอายุแล้ว อื่นๆ / ไม่ประสงค์จะตอบ" at bounding box center [434, 322] width 261 height 40
select select "other"
click at [304, 302] on select "สถานะการจ้างงานปัจจุบัน มีงานทำ นักเรียน เกษียณอายุแล้ว อื่นๆ / ไม่ประสงค์จะตอบ" at bounding box center [434, 322] width 261 height 40
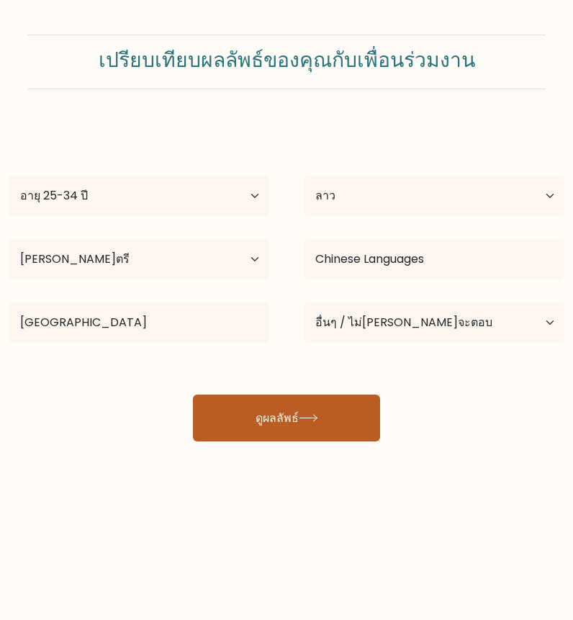
click at [317, 421] on icon at bounding box center [308, 418] width 17 height 6
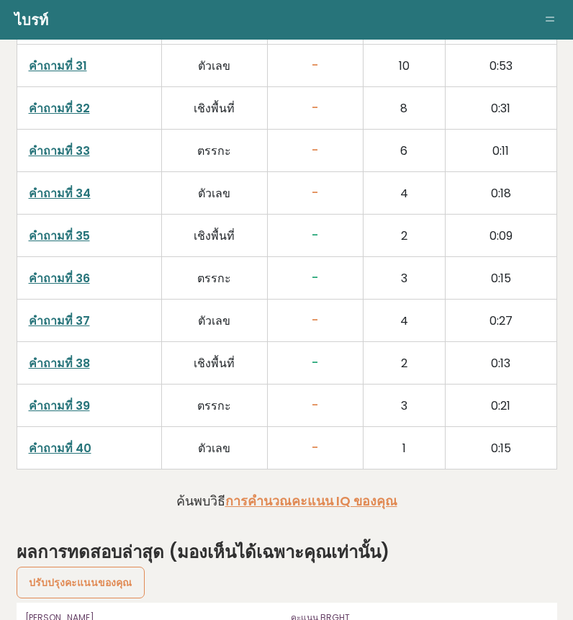
scroll to position [3710, 0]
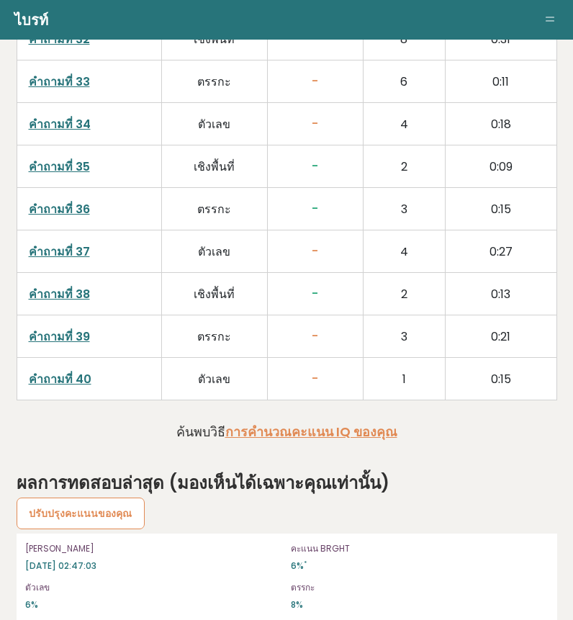
click at [121, 506] on font "ปรับปรุงคะแนนของคุณ" at bounding box center [80, 513] width 103 height 14
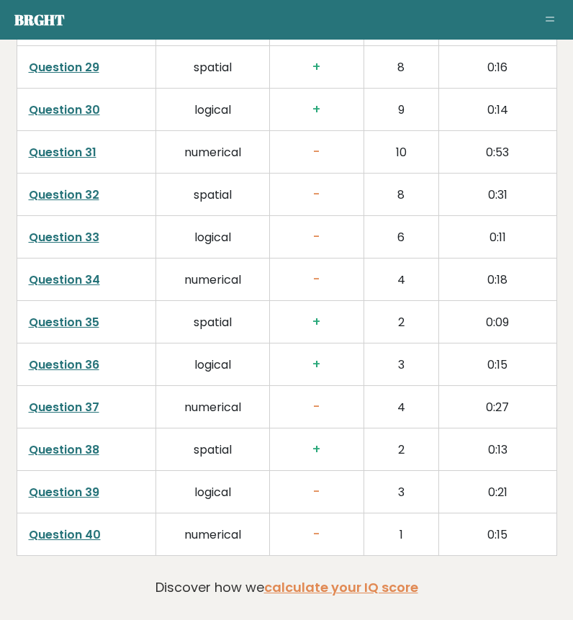
scroll to position [3868, 0]
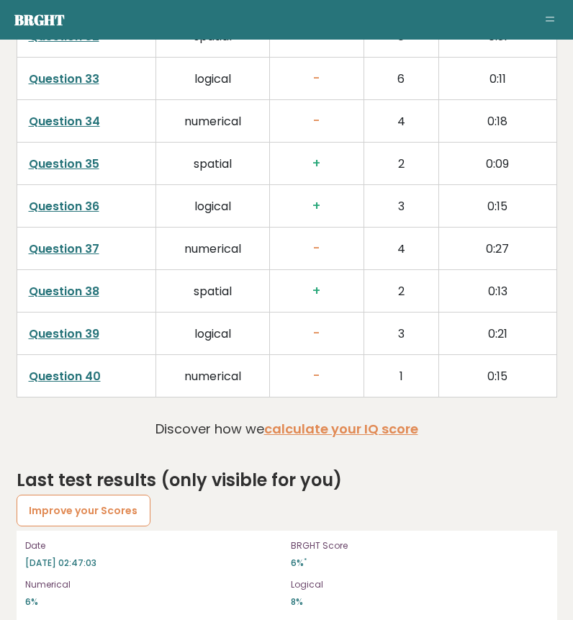
click at [81, 495] on link "Improve your Scores" at bounding box center [84, 511] width 135 height 32
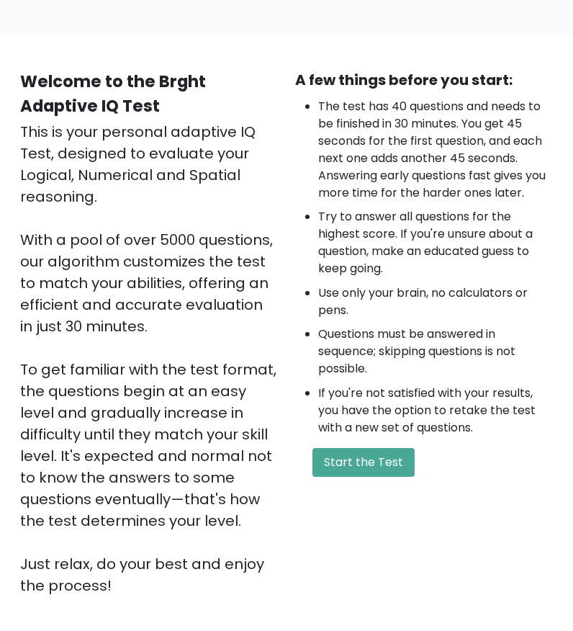
scroll to position [144, 0]
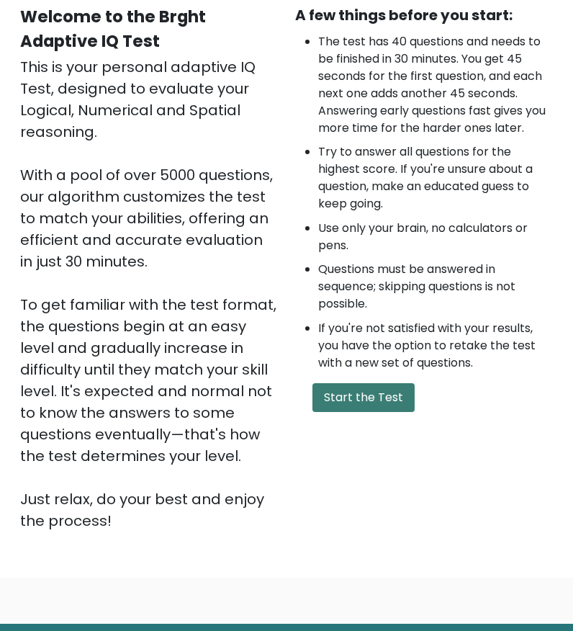
click at [380, 394] on button "Start the Test" at bounding box center [364, 397] width 102 height 29
click at [363, 405] on button "Start the Test" at bounding box center [364, 397] width 102 height 29
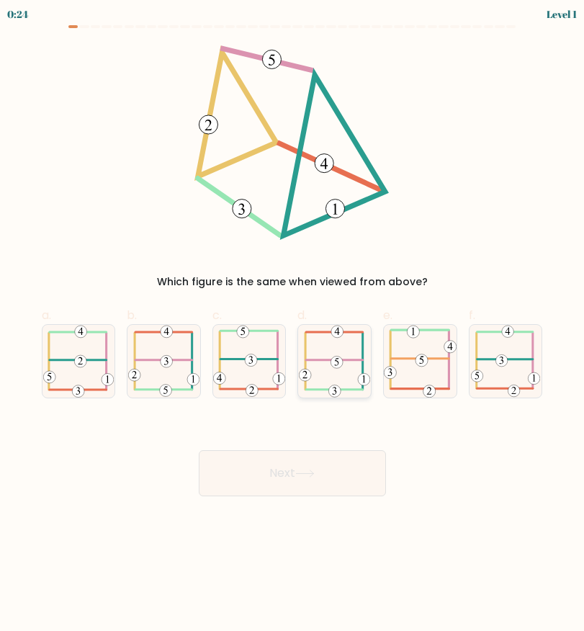
click at [337, 358] on 115 at bounding box center [337, 362] width 12 height 12
click at [293, 325] on input "d." at bounding box center [292, 319] width 1 height 9
radio input "true"
click at [347, 459] on button "Next" at bounding box center [292, 473] width 187 height 46
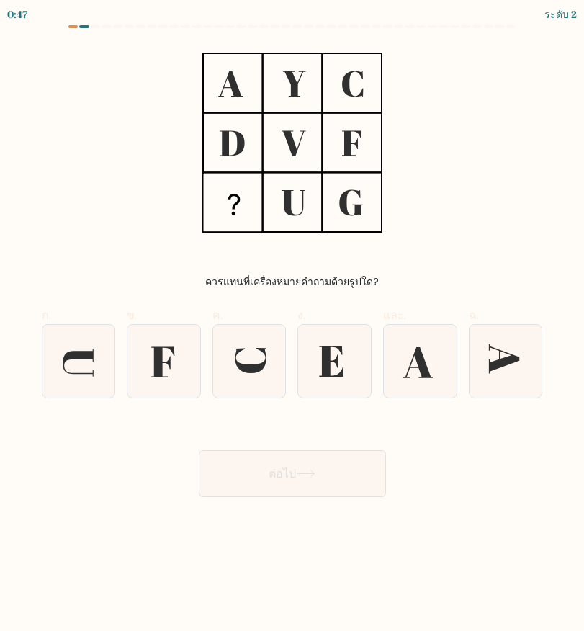
click at [414, 271] on div "ควรแทนที่เครื่องหมายคำถามด้วยรูปใด?" at bounding box center [292, 167] width 518 height 244
click at [160, 351] on icon at bounding box center [162, 361] width 23 height 30
click at [292, 325] on input "ข." at bounding box center [292, 319] width 1 height 9
radio input "true"
click at [416, 379] on icon at bounding box center [420, 361] width 73 height 73
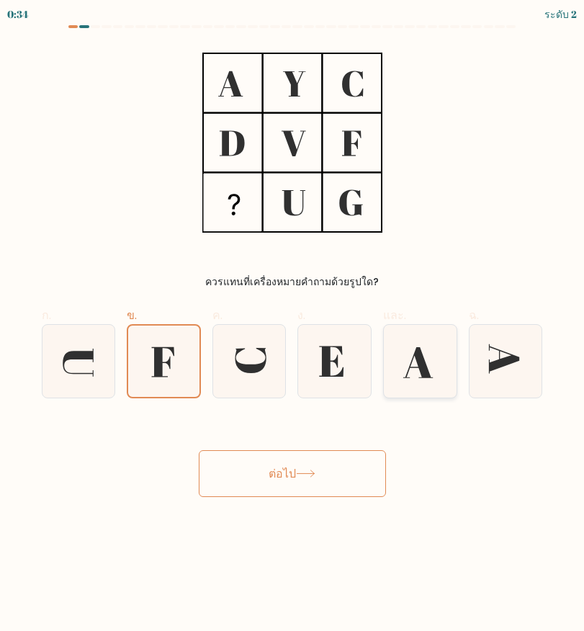
click at [293, 325] on input "และ." at bounding box center [292, 319] width 1 height 9
radio input "true"
click at [320, 492] on button "ต่อไป" at bounding box center [292, 473] width 187 height 47
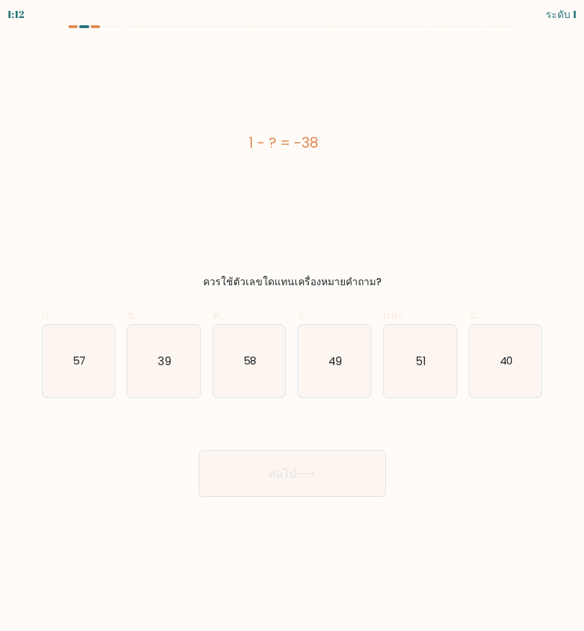
drag, startPoint x: 241, startPoint y: 261, endPoint x: 230, endPoint y: 261, distance: 10.1
